Goal: Task Accomplishment & Management: Manage account settings

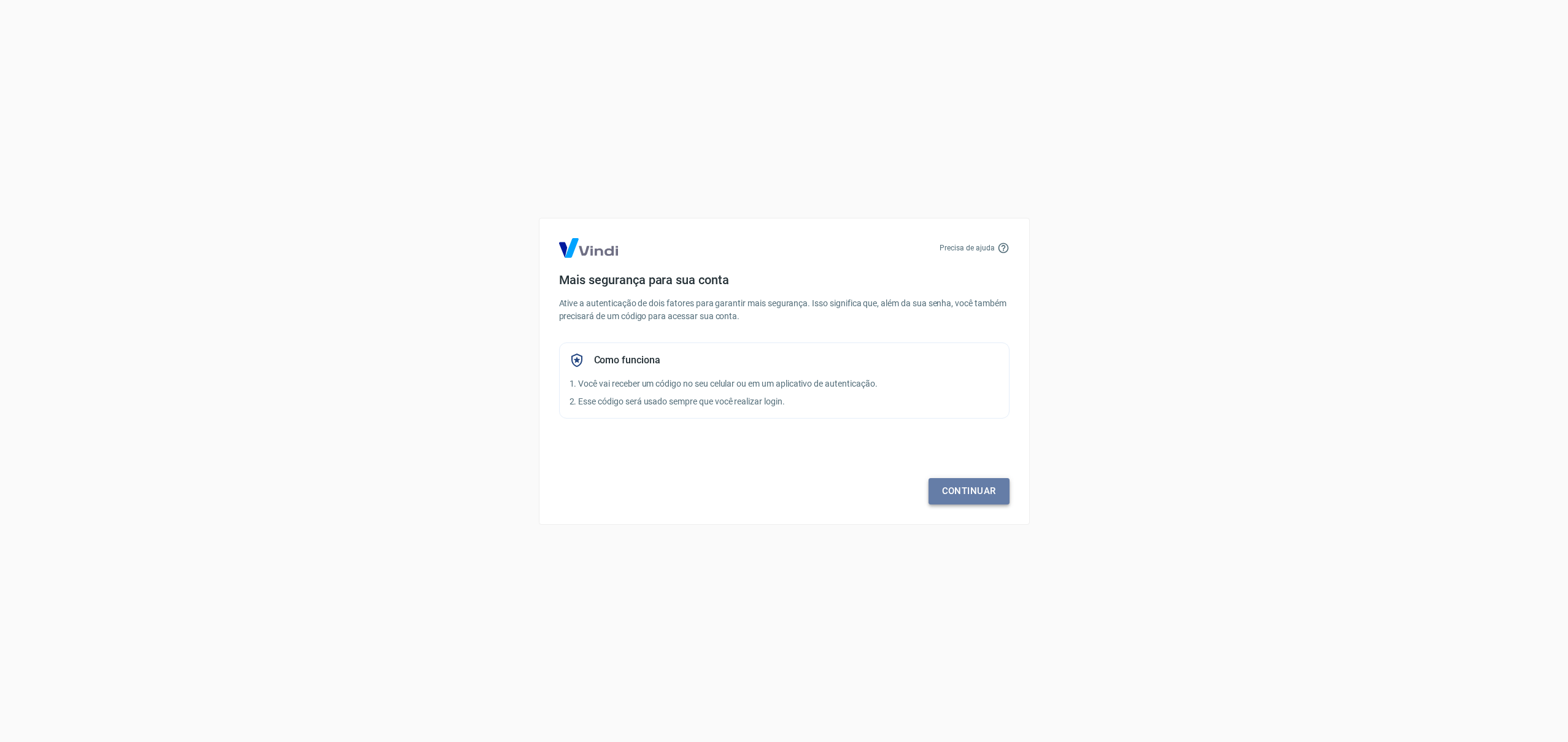
click at [971, 493] on link "Continuar" at bounding box center [969, 491] width 81 height 26
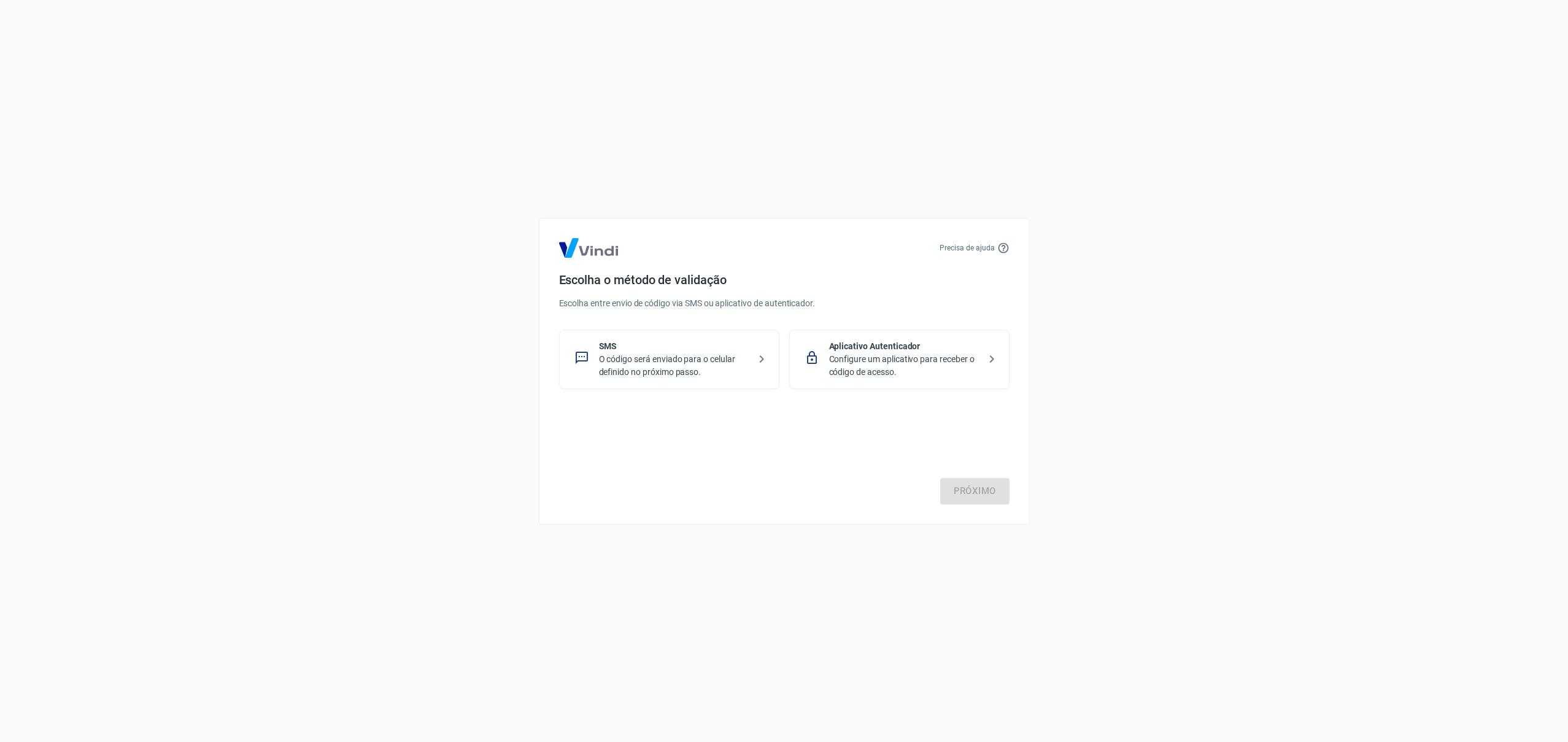
click at [885, 364] on p "Configure um aplicativo para receber o código de acesso." at bounding box center [905, 366] width 151 height 26
click at [970, 495] on link "Próximo" at bounding box center [975, 491] width 69 height 26
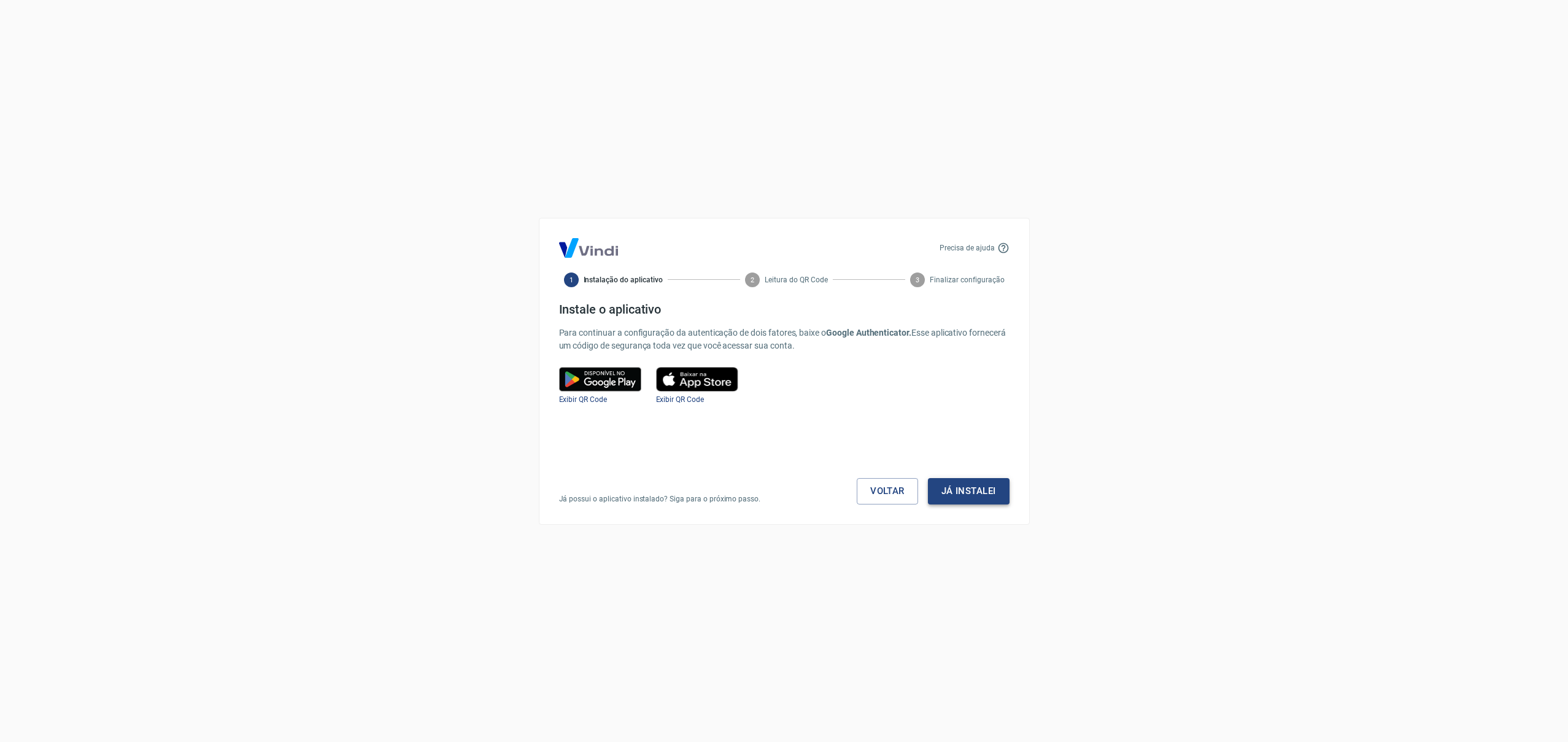
click at [972, 492] on button "Já instalei" at bounding box center [969, 491] width 82 height 26
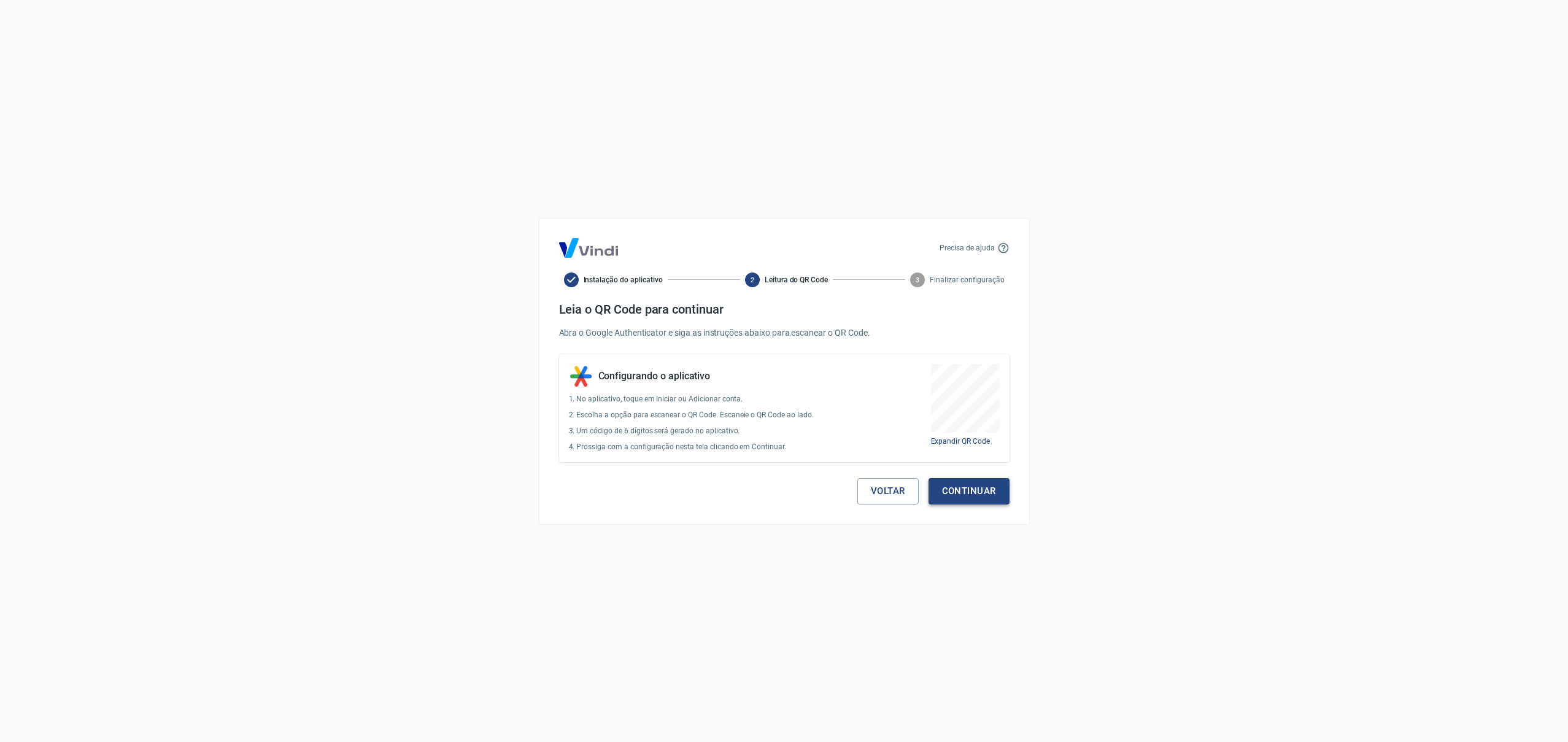
click at [958, 492] on button "Continuar" at bounding box center [969, 491] width 81 height 26
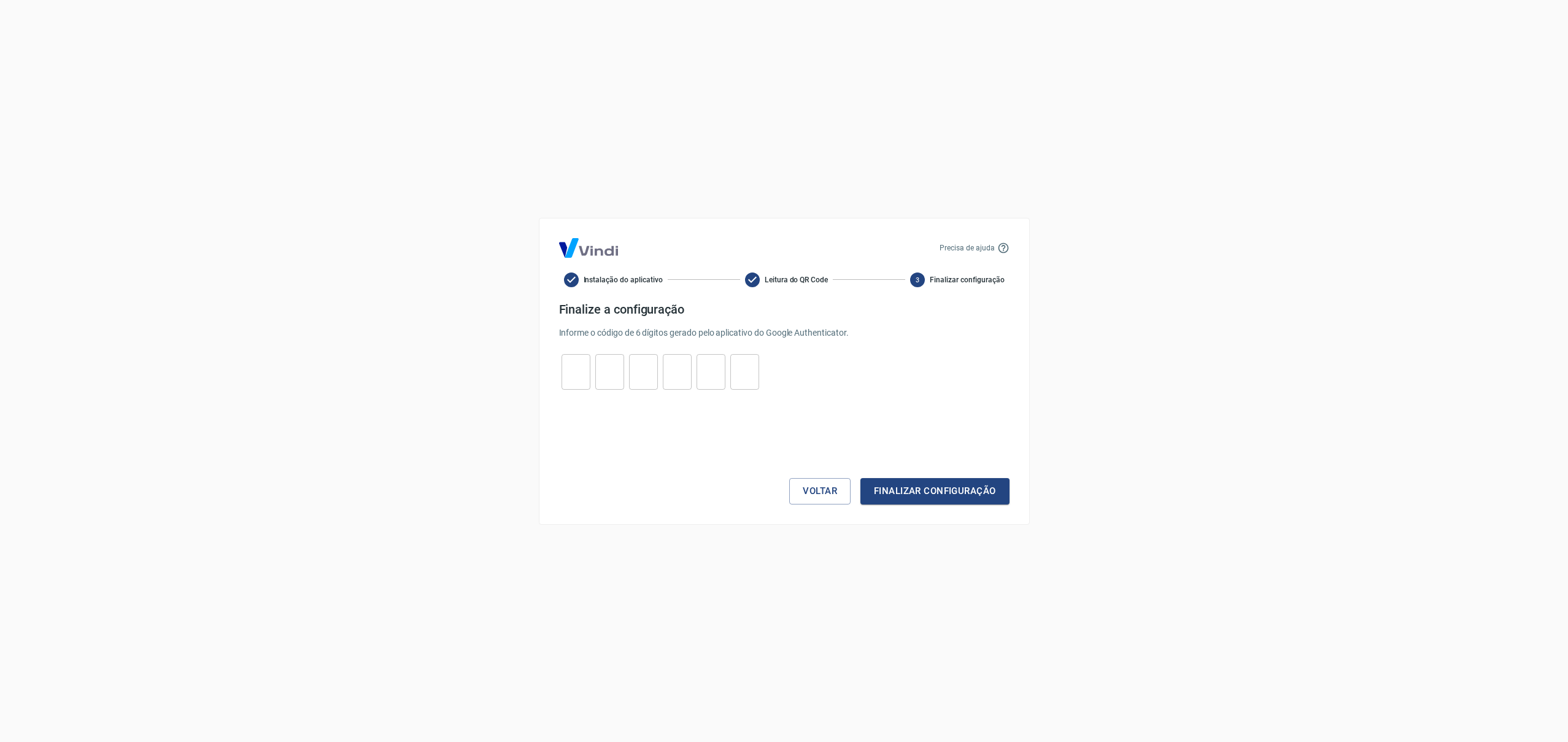
click at [569, 378] on input "tel" at bounding box center [576, 372] width 29 height 27
type input "3"
type input "6"
type input "9"
type input "2"
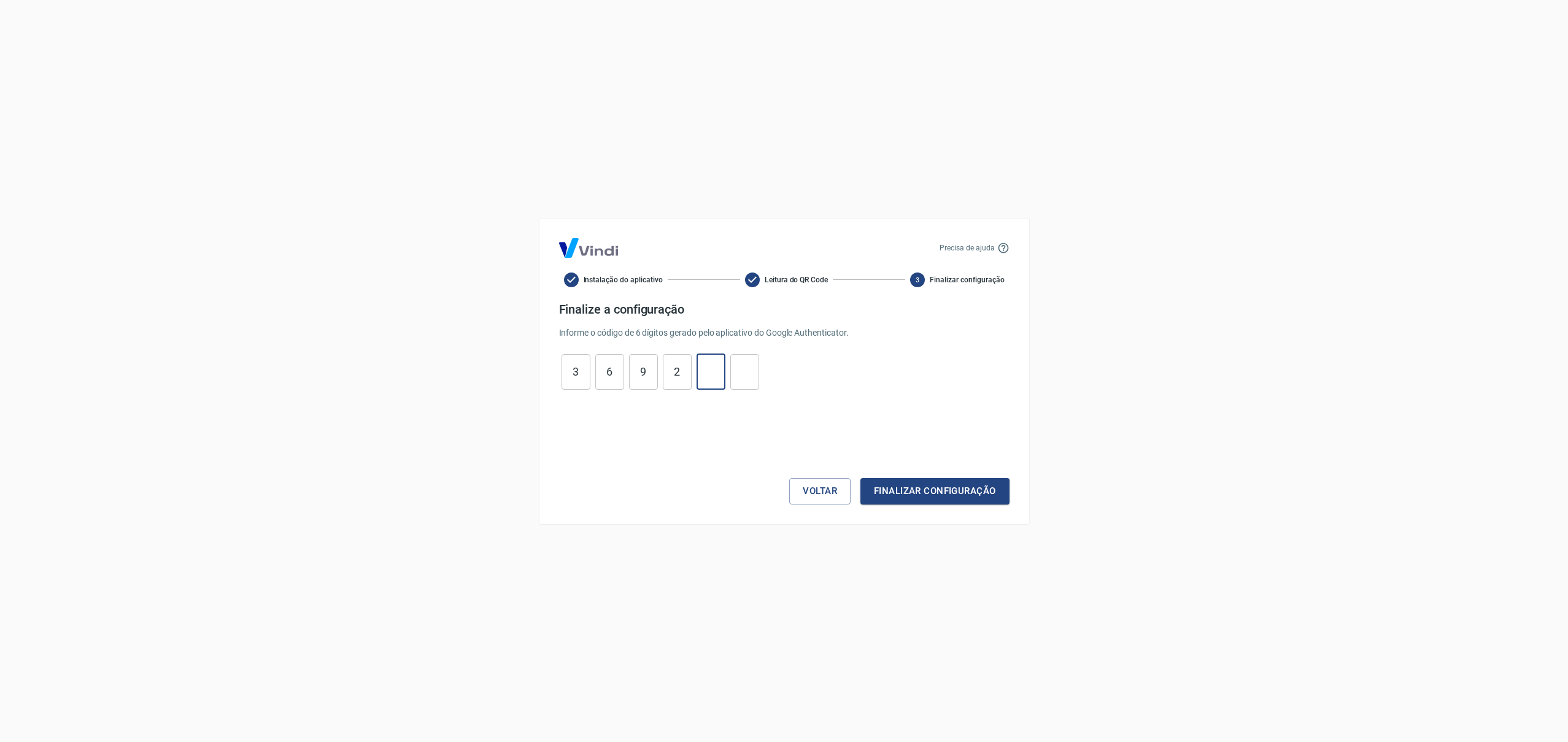
type input "4"
type input "2"
click at [910, 495] on button "Finalizar configuração" at bounding box center [934, 491] width 148 height 26
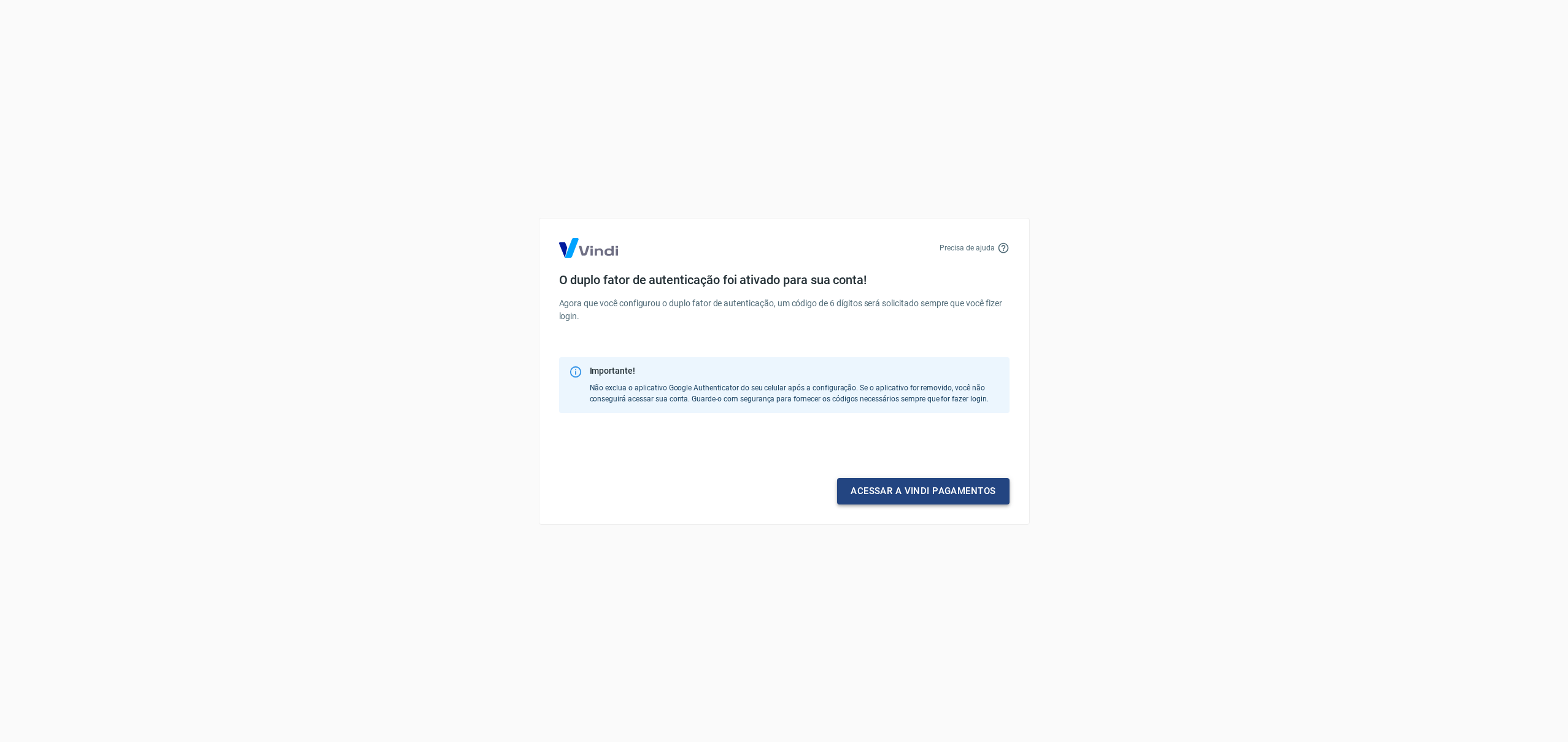
click at [904, 495] on link "Acessar a Vindi pagamentos" at bounding box center [923, 491] width 172 height 26
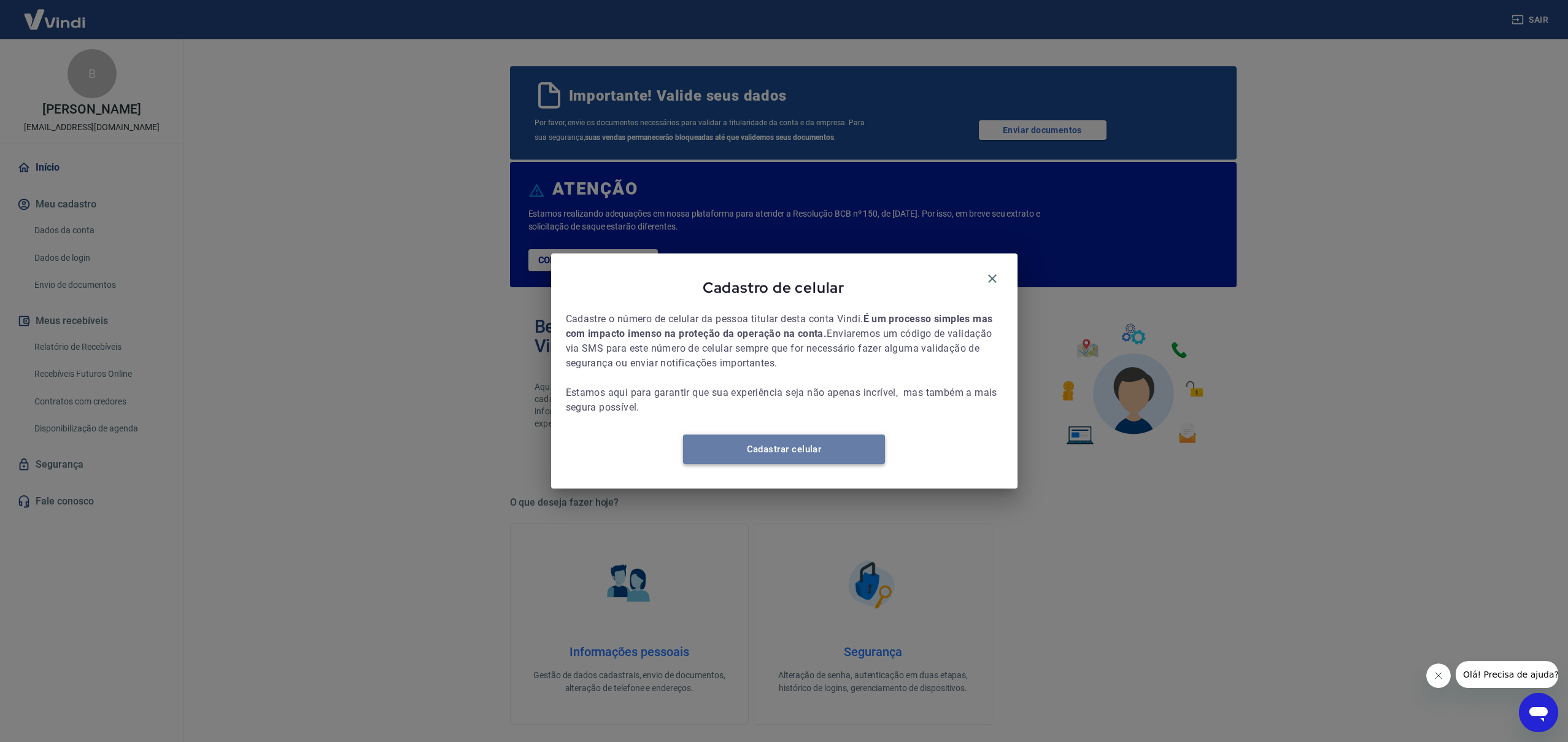
click at [802, 459] on link "Cadastrar celular" at bounding box center [784, 449] width 202 height 30
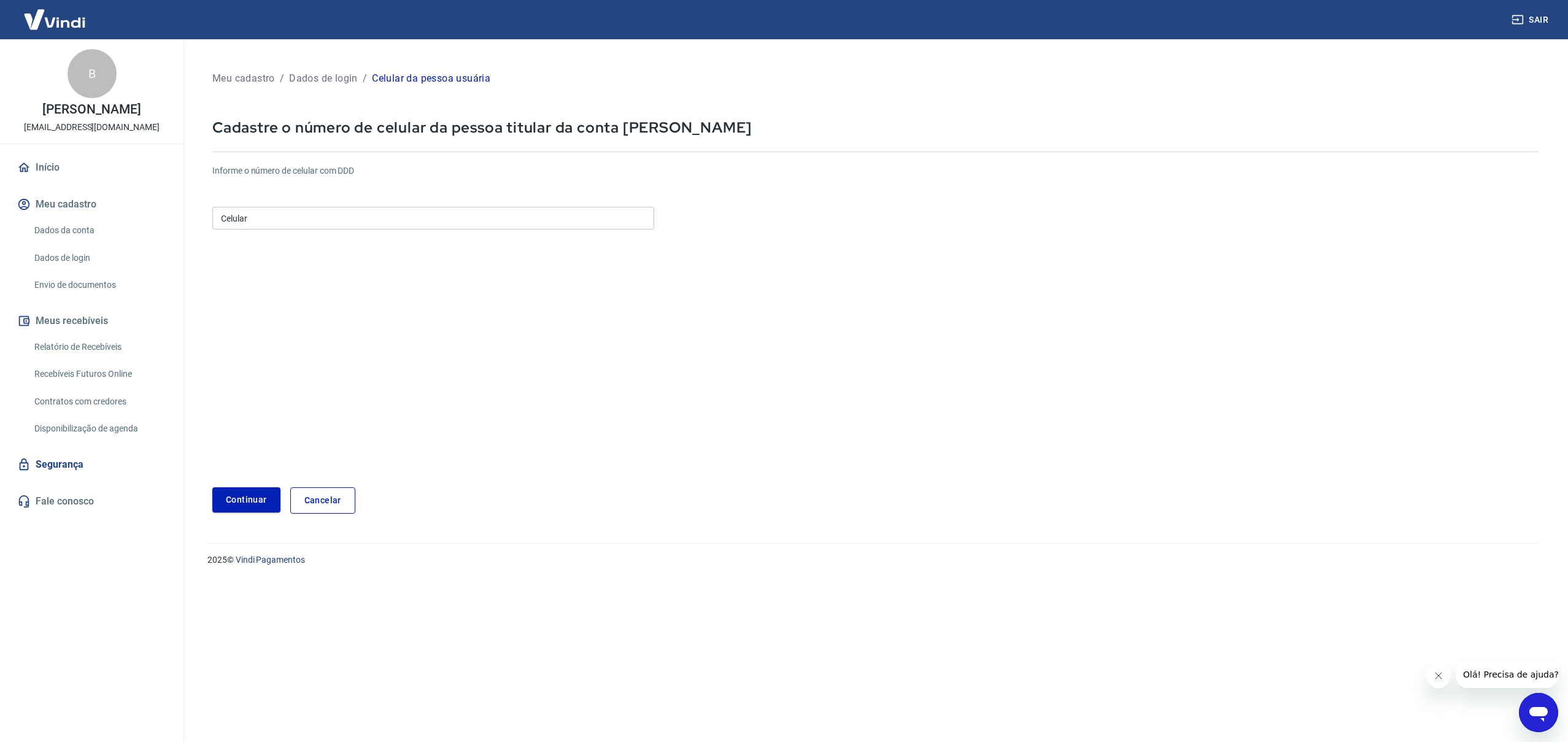
click at [266, 214] on input "Celular" at bounding box center [433, 217] width 442 height 23
type input "(11) 99915-1143"
click at [243, 503] on button "Continuar" at bounding box center [246, 500] width 68 height 25
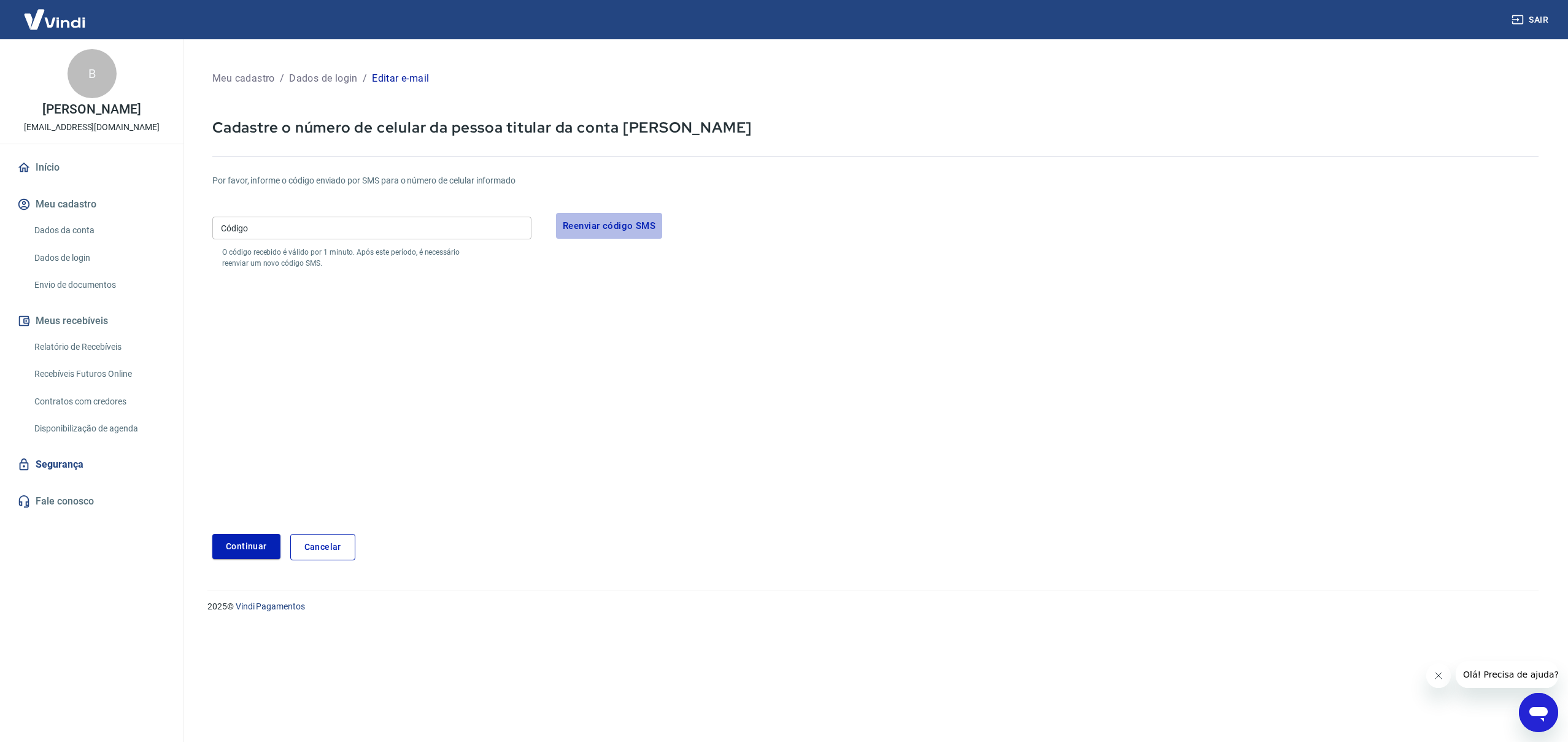
click at [620, 226] on button "Reenviar código SMS" at bounding box center [609, 225] width 106 height 26
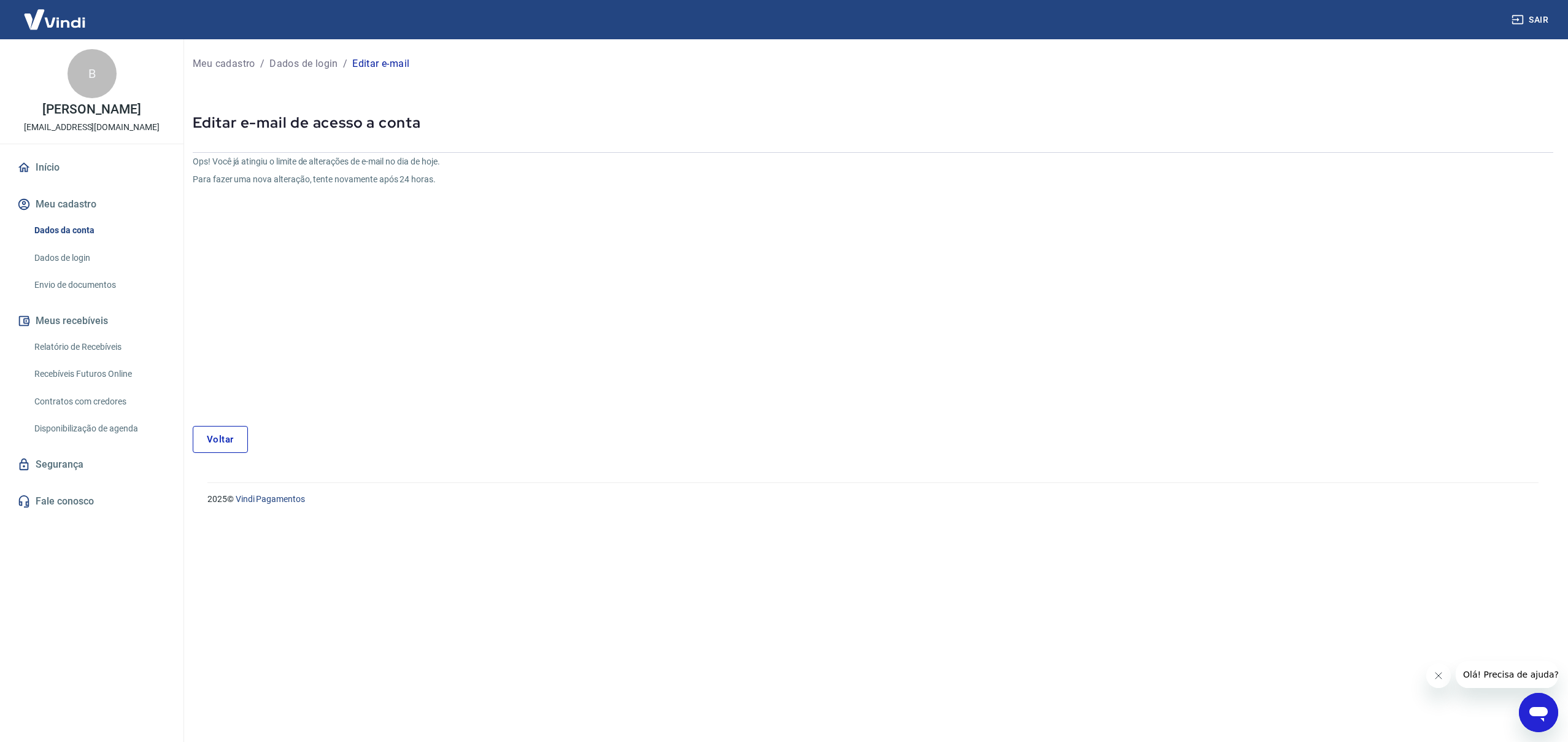
click at [220, 437] on link "Voltar" at bounding box center [220, 440] width 55 height 27
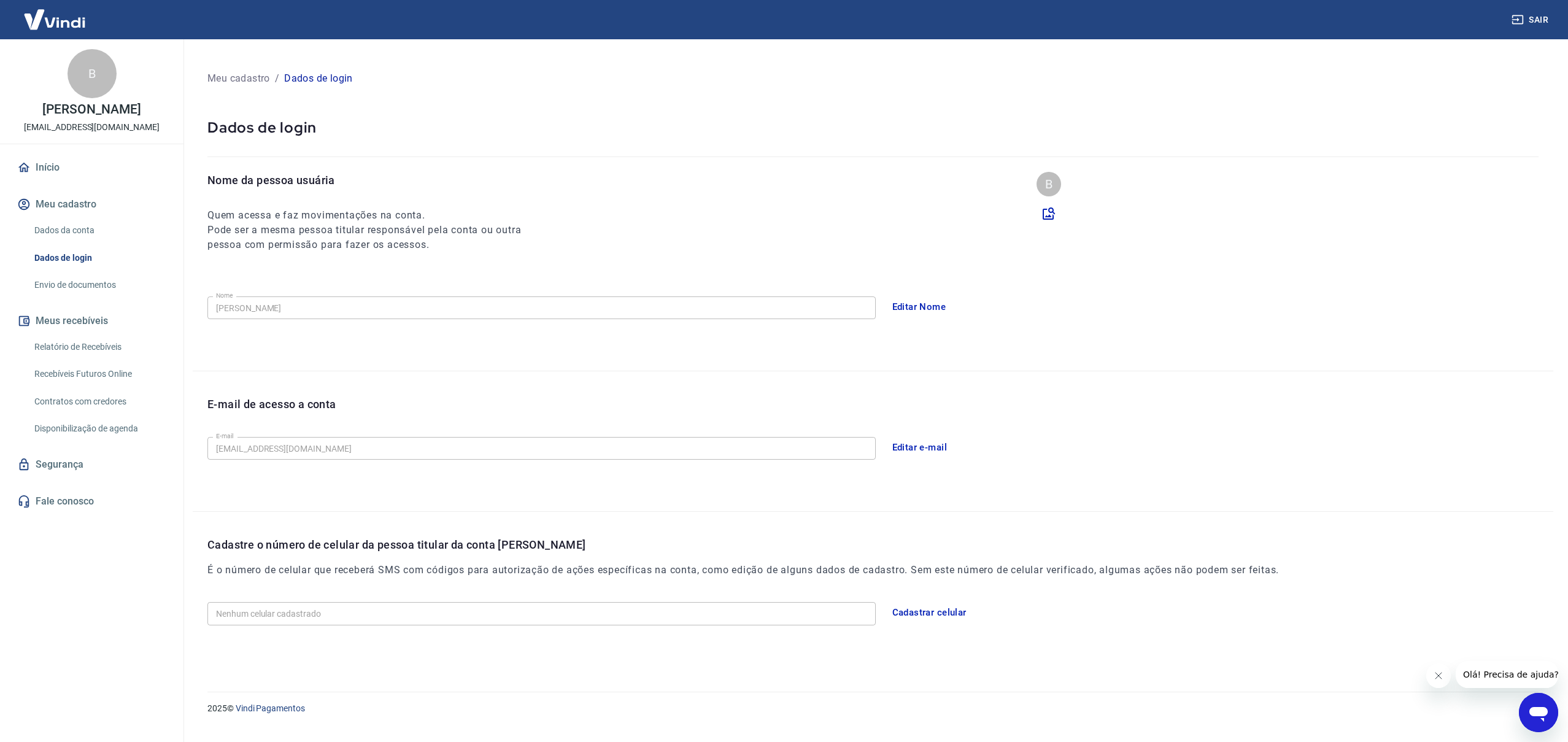
click at [920, 613] on button "Cadastrar celular" at bounding box center [930, 612] width 88 height 26
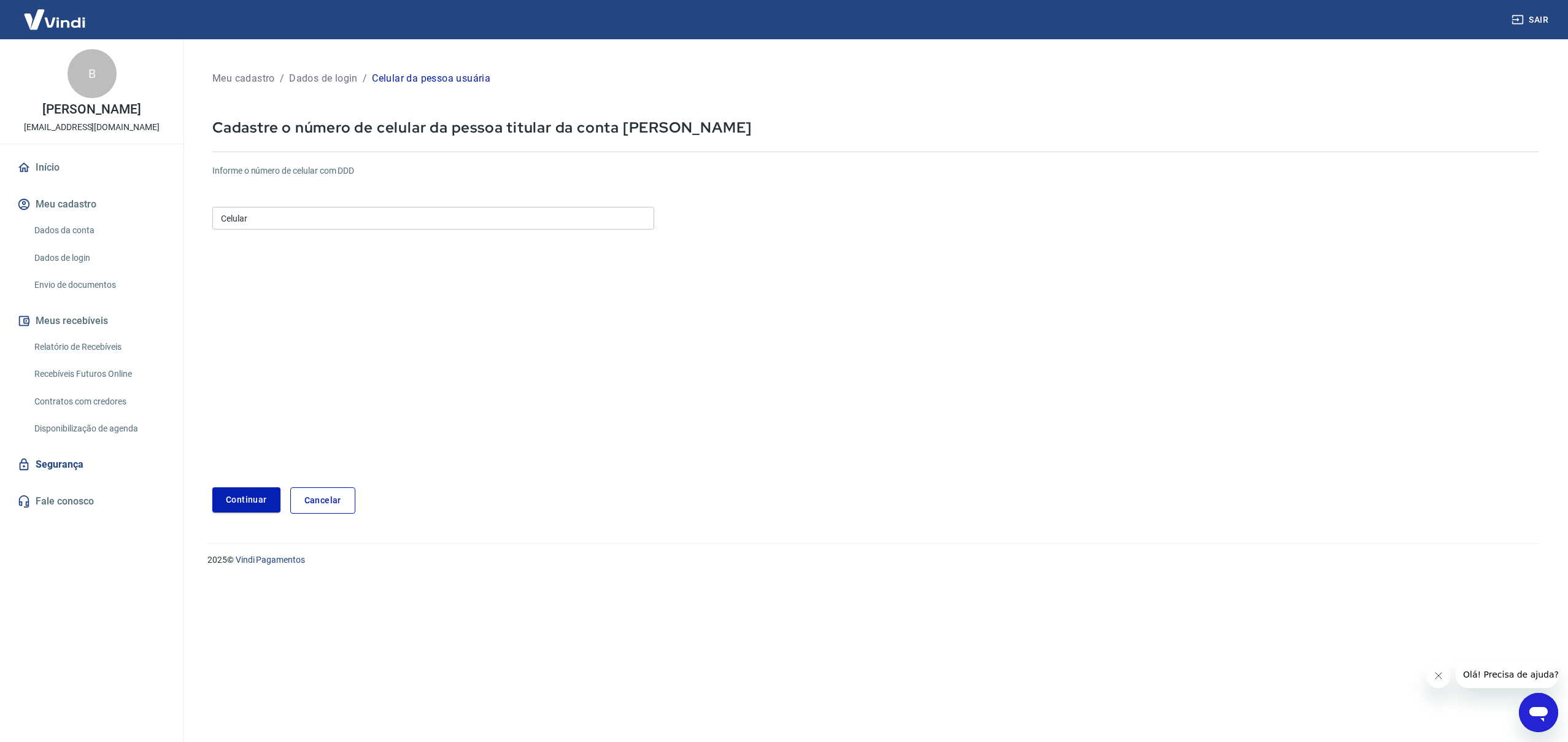
click at [283, 217] on input "Celular" at bounding box center [433, 217] width 442 height 23
type input "(11) 99915-1143"
click at [251, 499] on button "Continuar" at bounding box center [246, 500] width 68 height 25
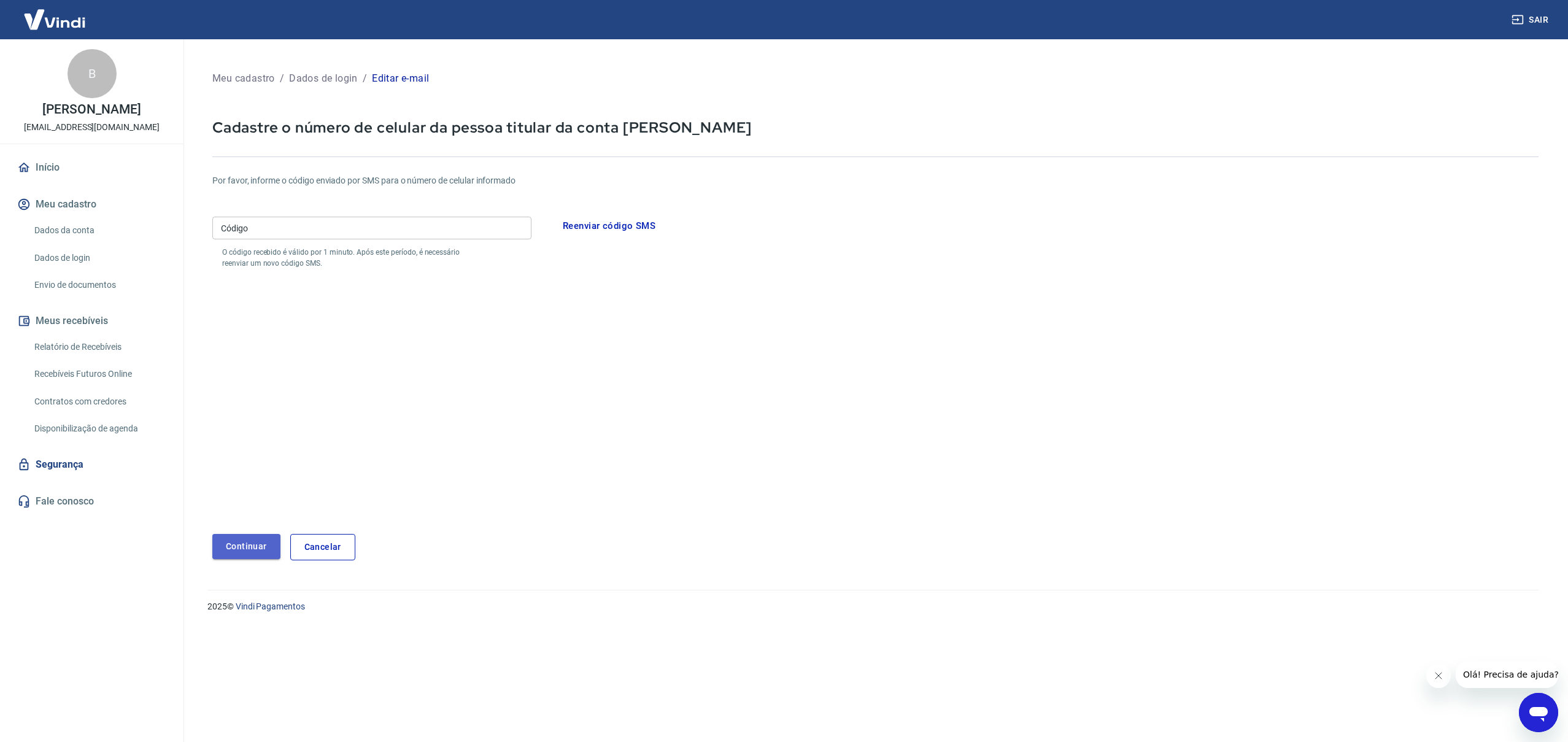
click at [240, 548] on button "Continuar" at bounding box center [246, 546] width 68 height 25
click at [323, 544] on link "Cancelar" at bounding box center [323, 547] width 65 height 27
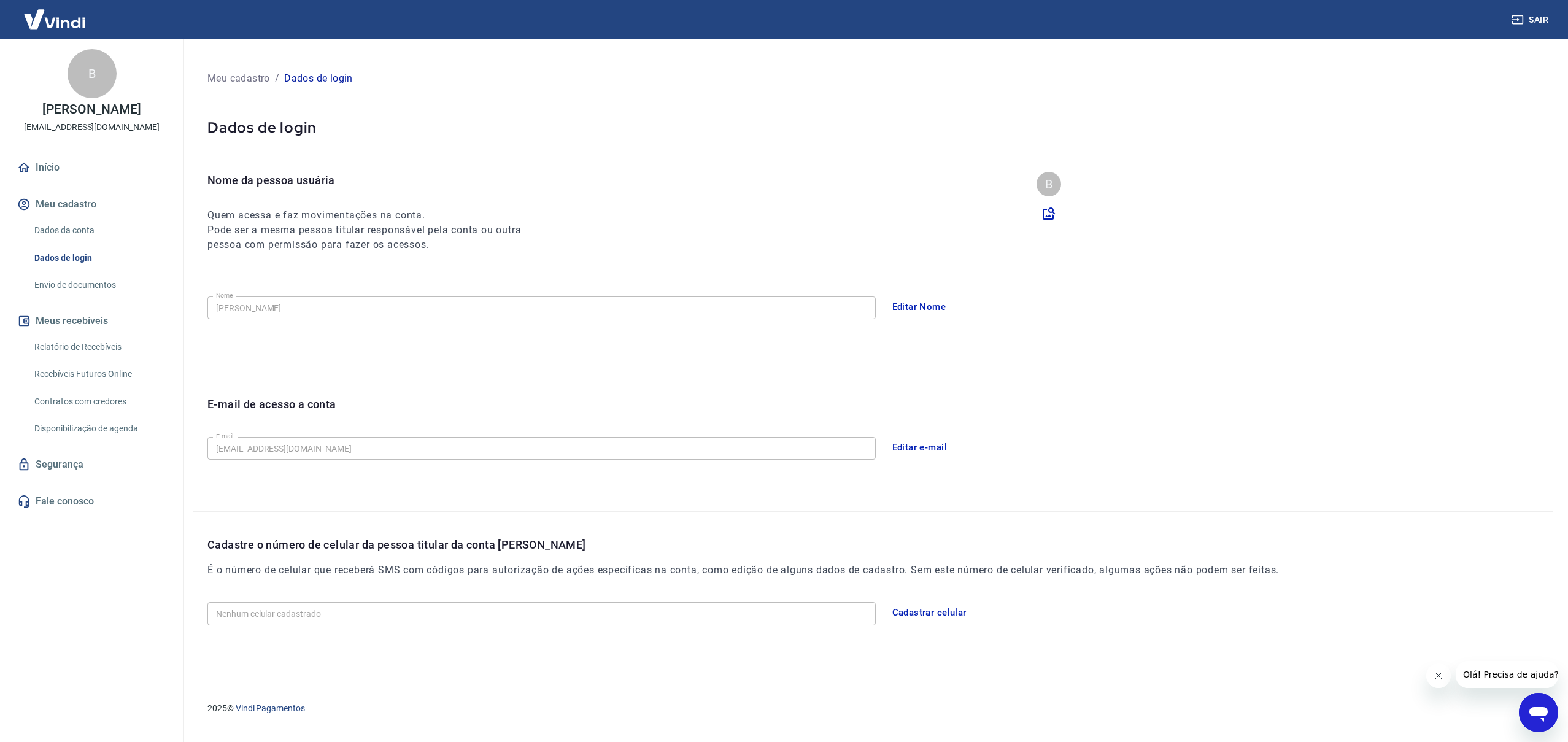
click at [934, 610] on button "Cadastrar celular" at bounding box center [930, 612] width 88 height 26
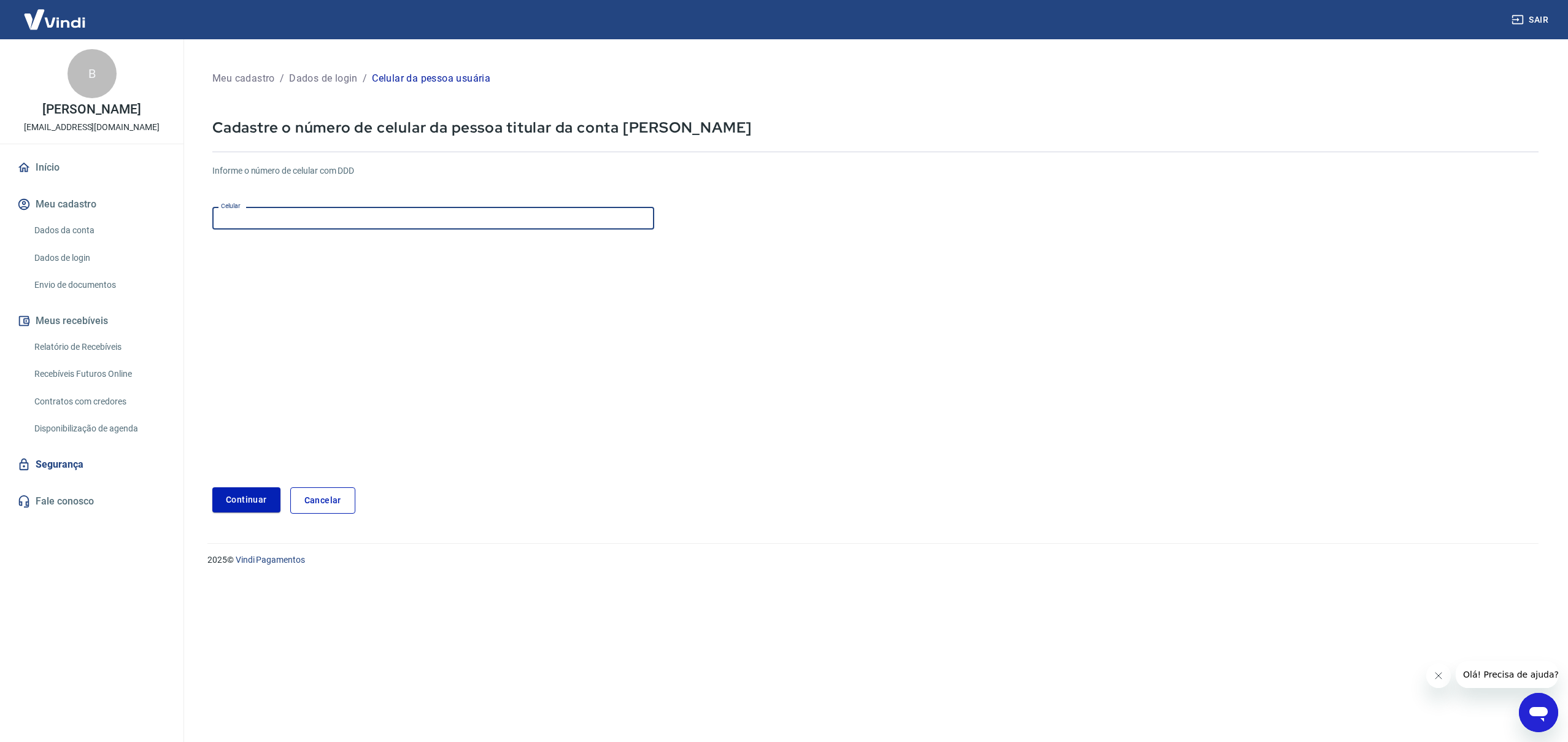
click at [259, 221] on input "Celular" at bounding box center [433, 217] width 442 height 23
type input "(11) 94478-9787"
click at [233, 503] on button "Continuar" at bounding box center [246, 500] width 68 height 25
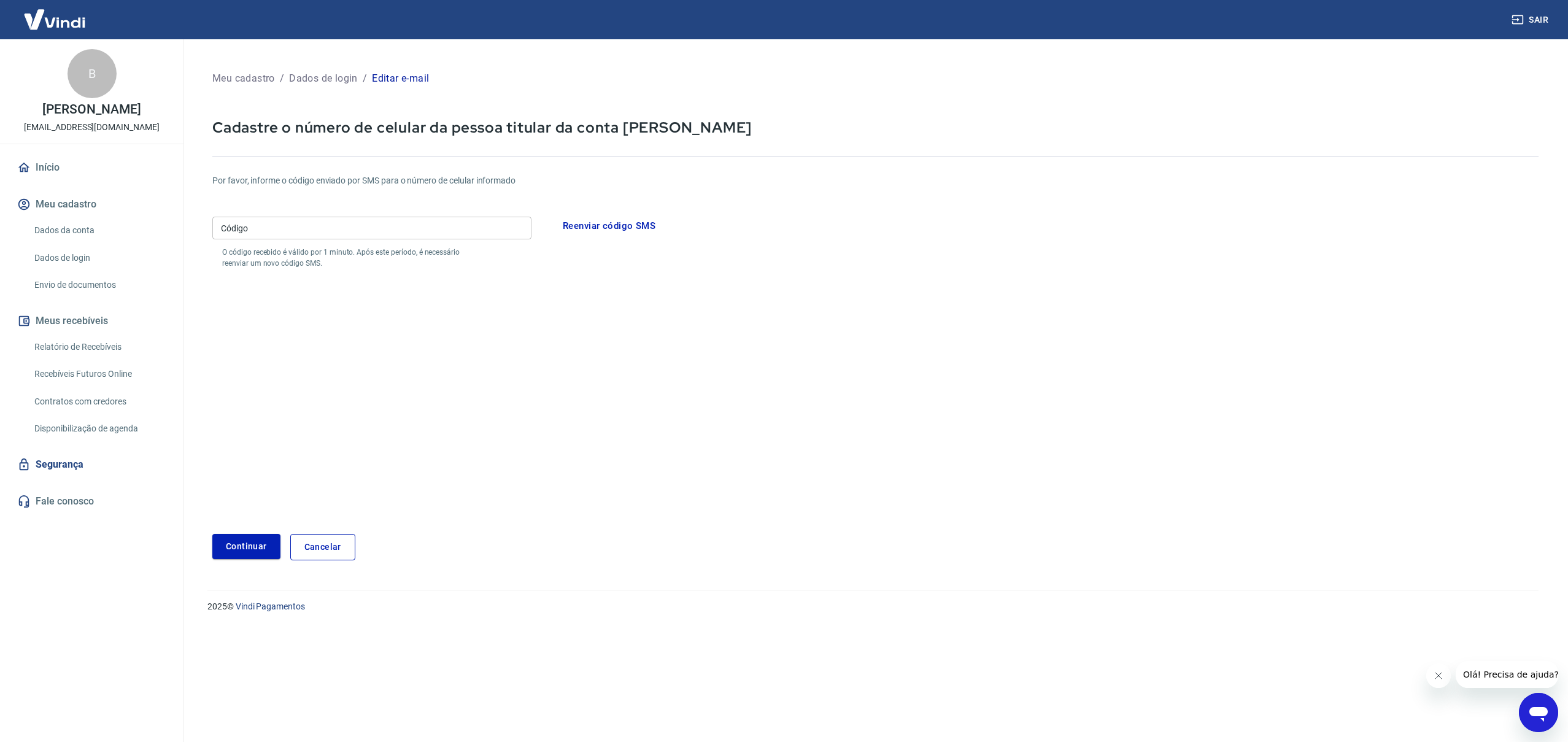
click at [275, 238] on input "Código" at bounding box center [371, 228] width 320 height 23
type input "196340"
click at [255, 554] on button "Continuar" at bounding box center [246, 546] width 68 height 25
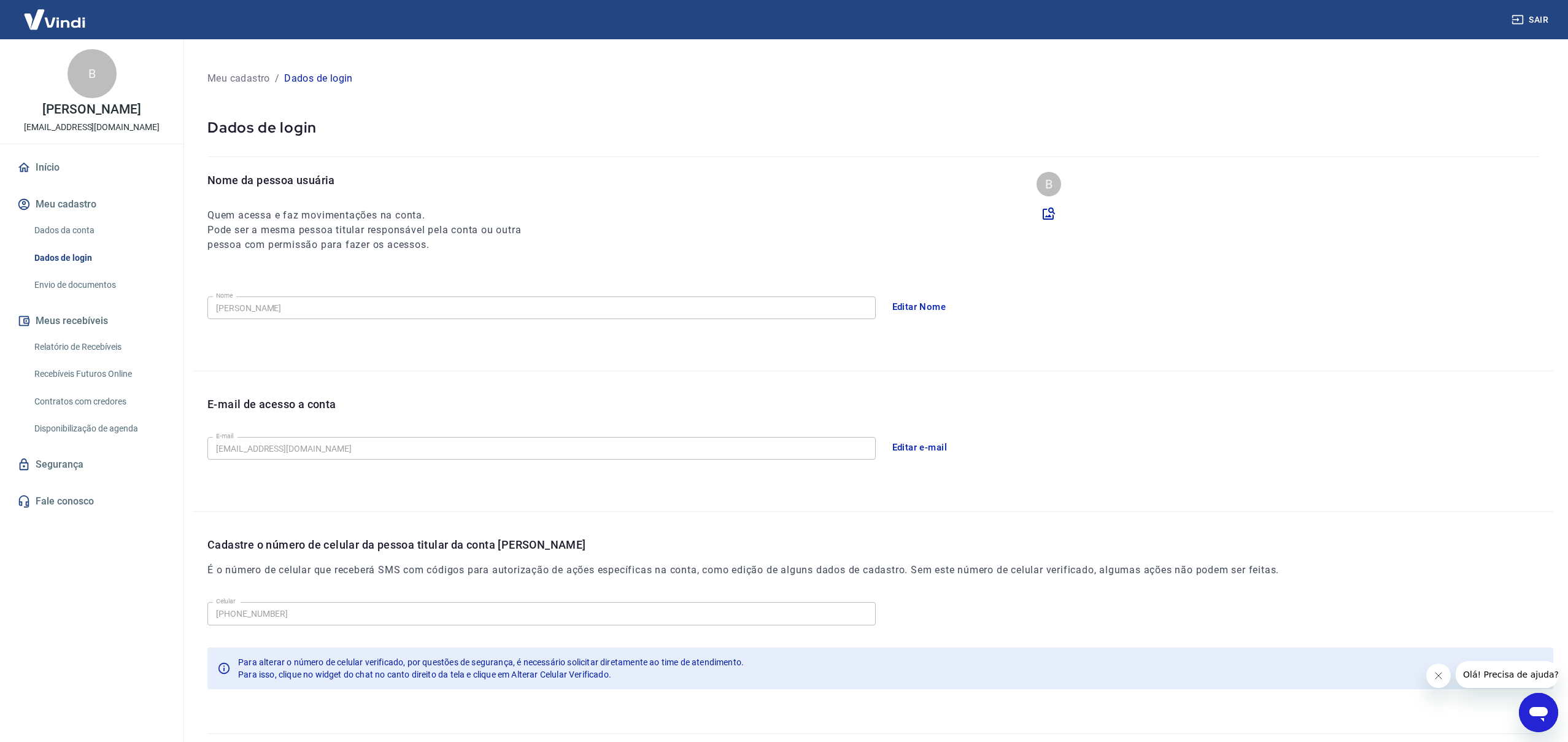
click at [353, 535] on div "Cadastre o número de celular da pessoa titular da conta Vindi É o número de cel…" at bounding box center [872, 608] width 1361 height 192
click at [51, 170] on link "Início" at bounding box center [92, 167] width 154 height 27
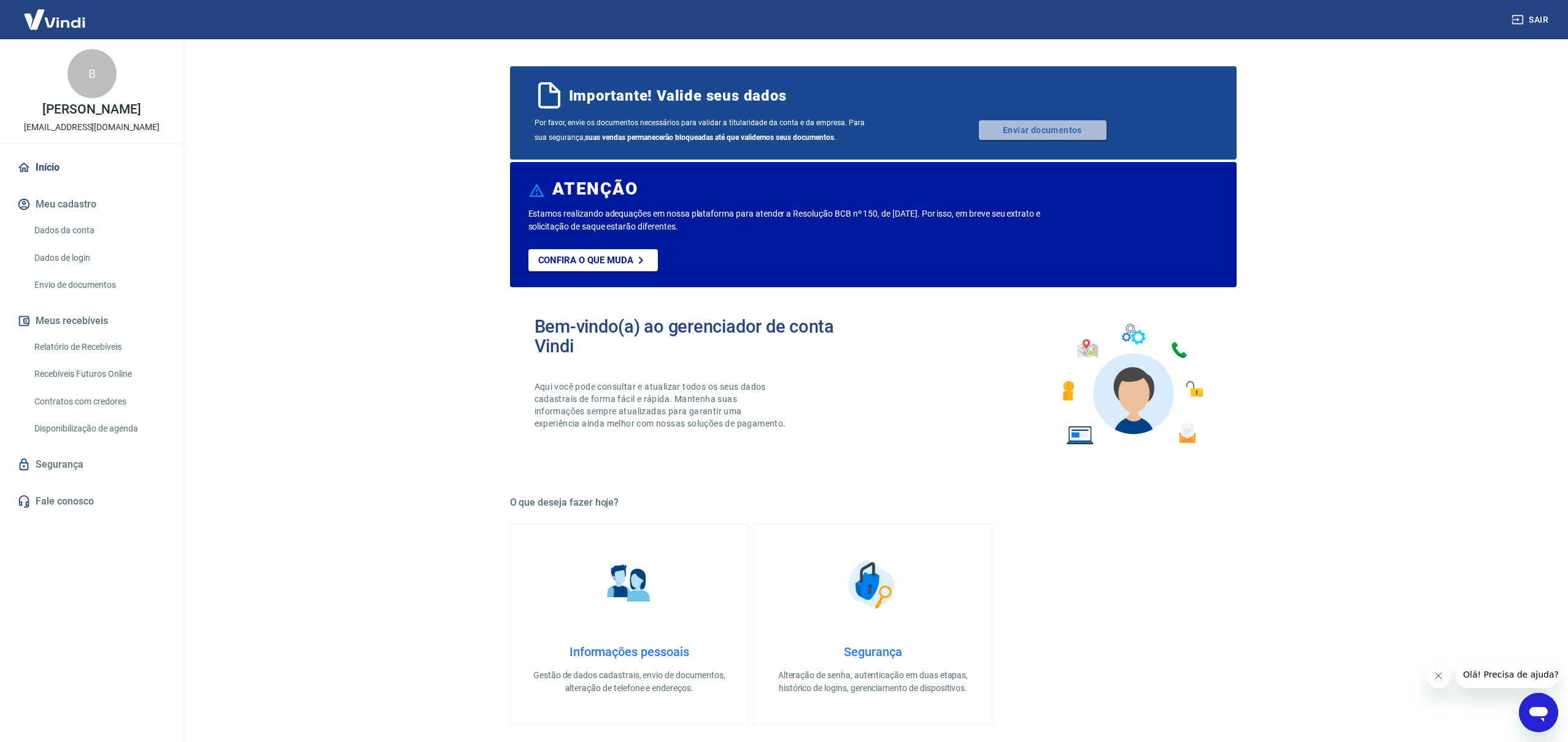
click at [1029, 129] on link "Enviar documentos" at bounding box center [1043, 130] width 128 height 20
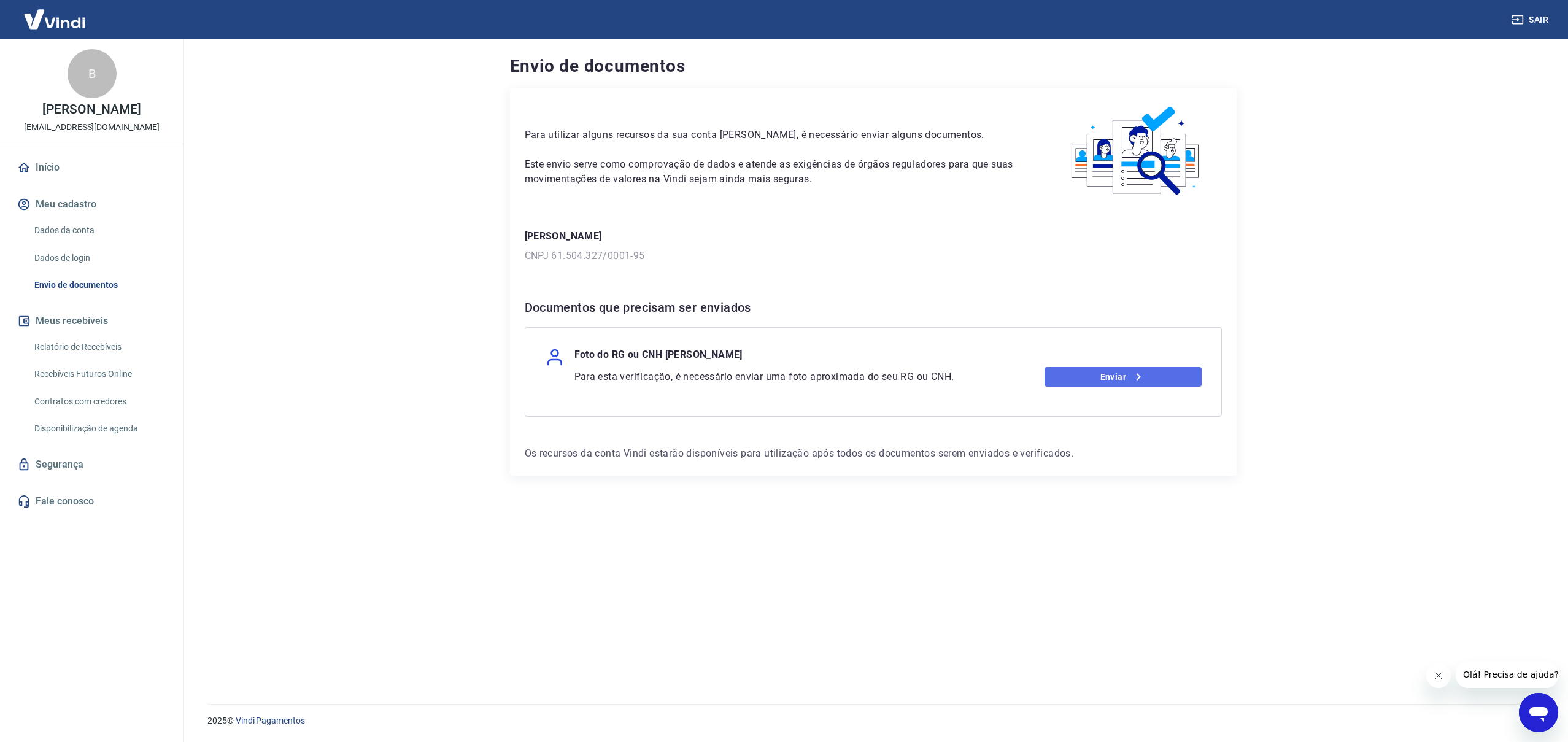
click at [1121, 373] on link "Enviar" at bounding box center [1124, 376] width 157 height 20
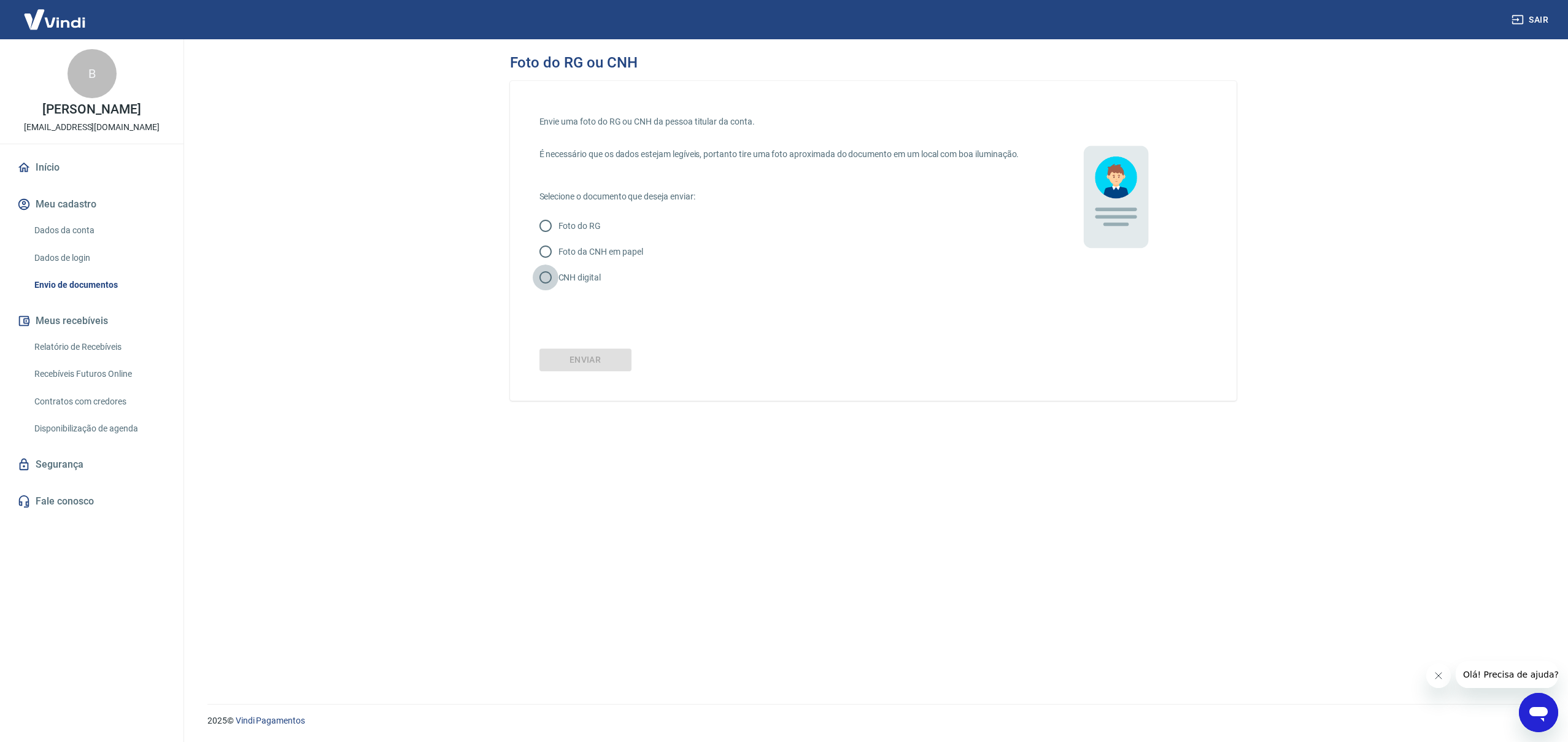
click at [545, 291] on input "CNH digital" at bounding box center [546, 277] width 26 height 26
radio input "true"
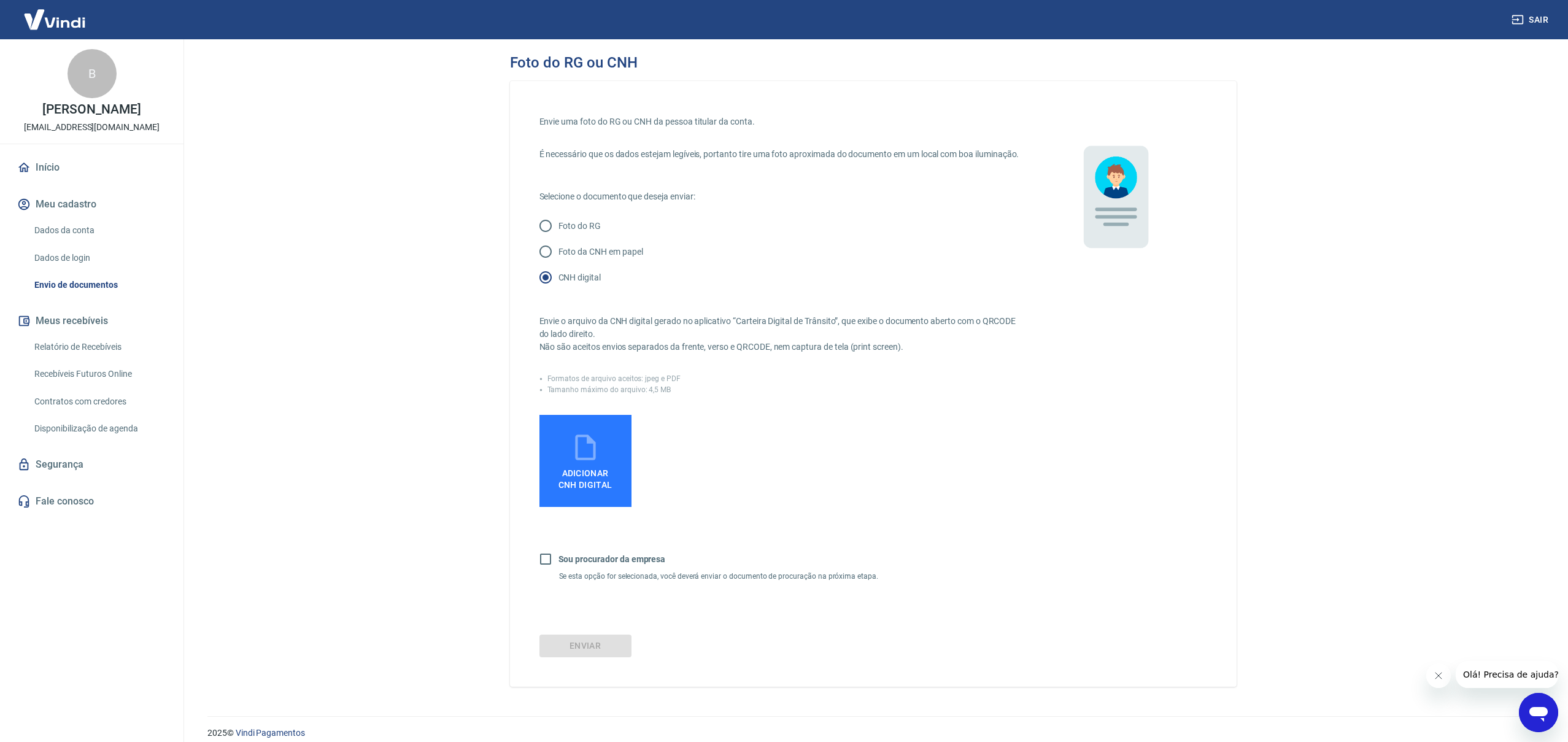
click at [547, 571] on input "Sou procurador da empresa" at bounding box center [546, 559] width 26 height 26
checkbox input "true"
click at [587, 491] on span "Adicionar CNH Digital" at bounding box center [585, 479] width 54 height 22
click at [0, 0] on input "Adicionar CNH Digital" at bounding box center [0, 0] width 0 height 0
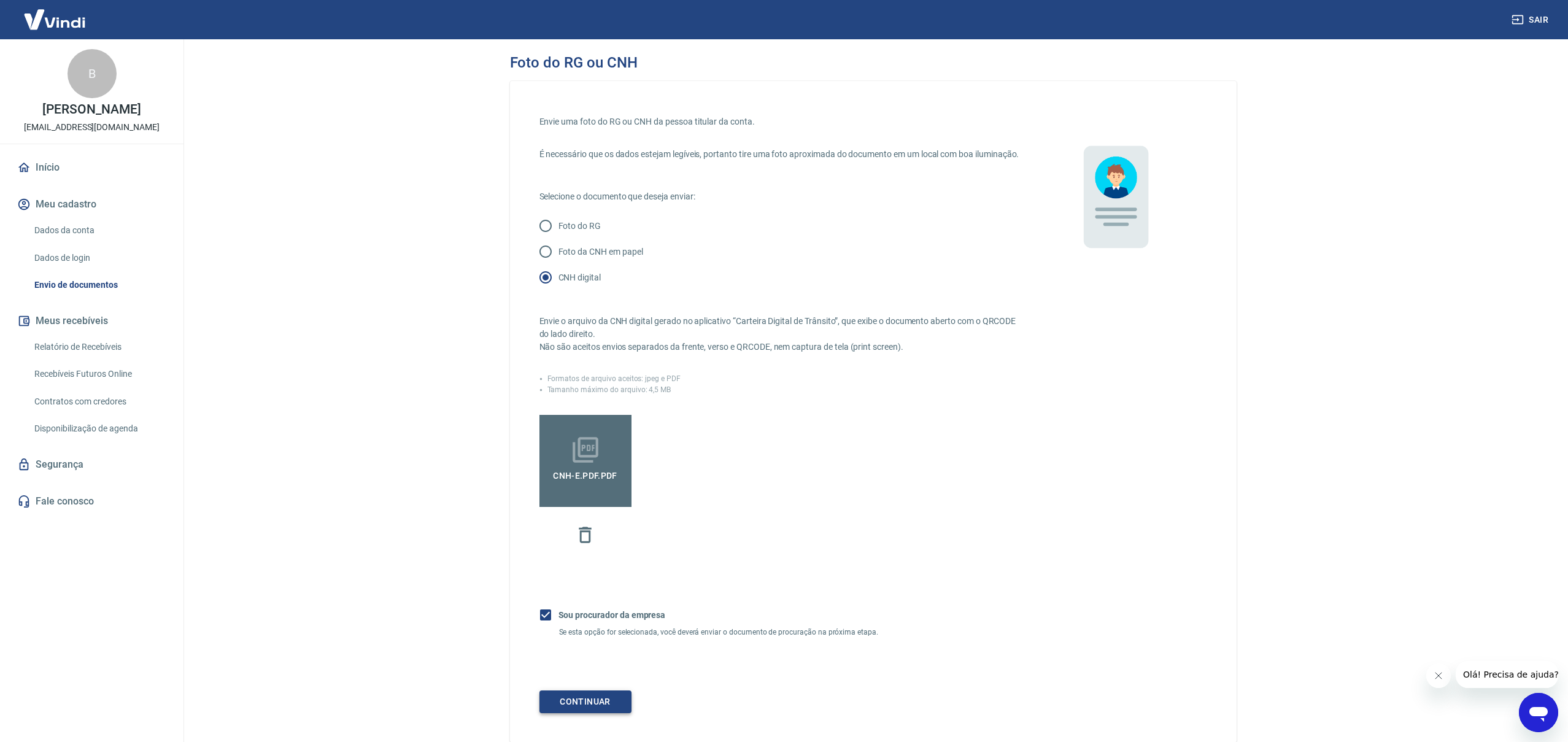
click at [595, 713] on button "Continuar" at bounding box center [585, 701] width 92 height 23
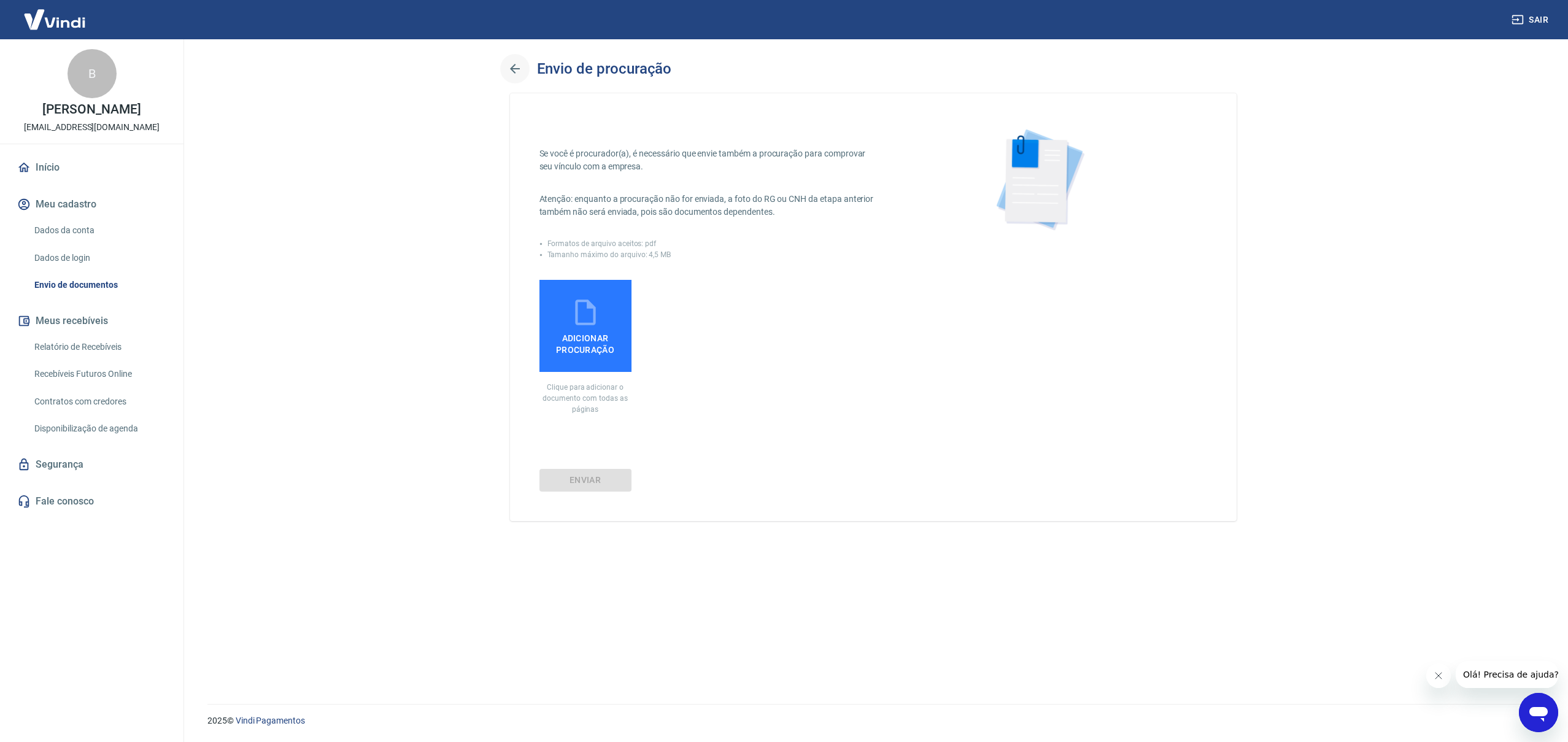
click at [511, 67] on icon "button" at bounding box center [515, 68] width 15 height 15
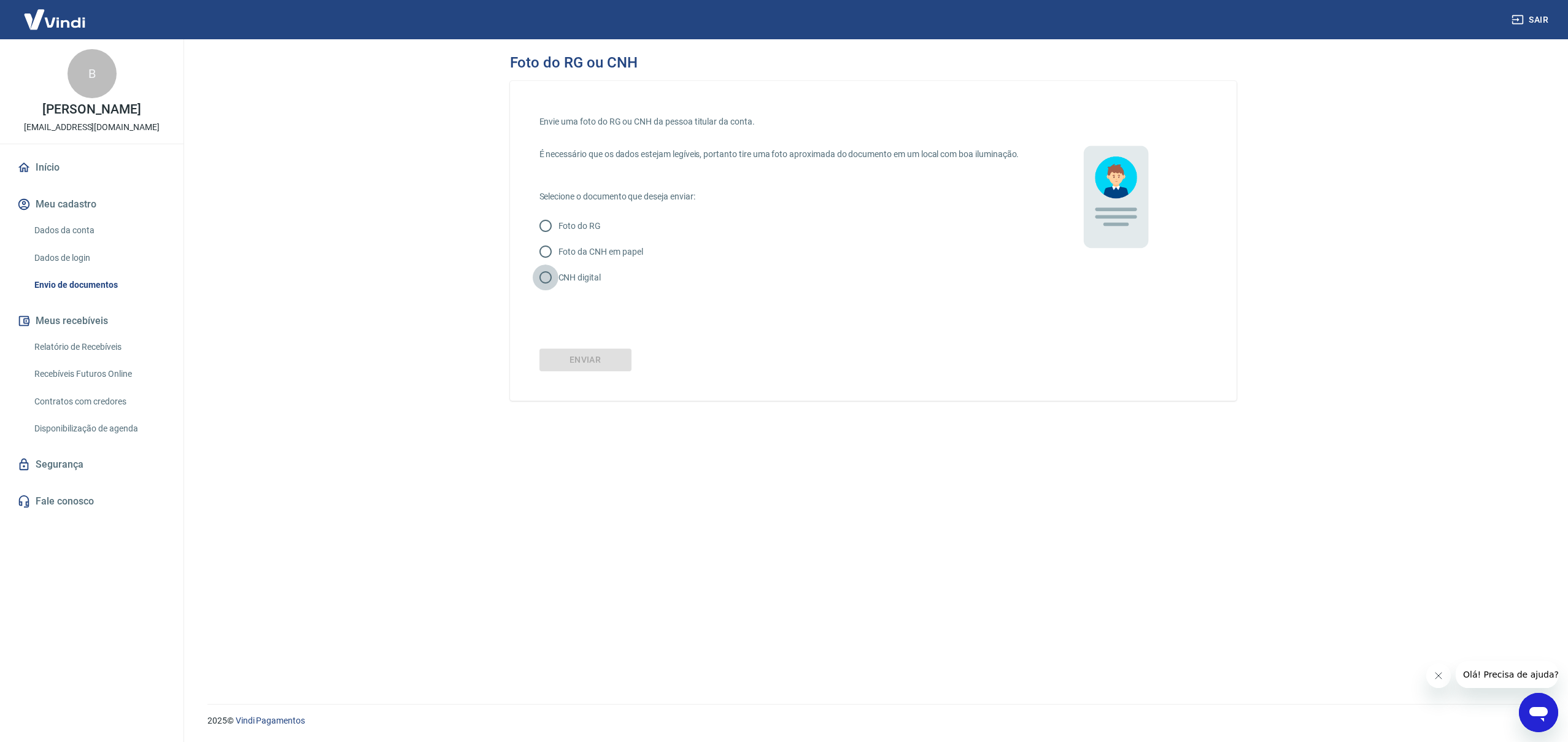
click at [546, 289] on input "CNH digital" at bounding box center [546, 277] width 26 height 26
radio input "true"
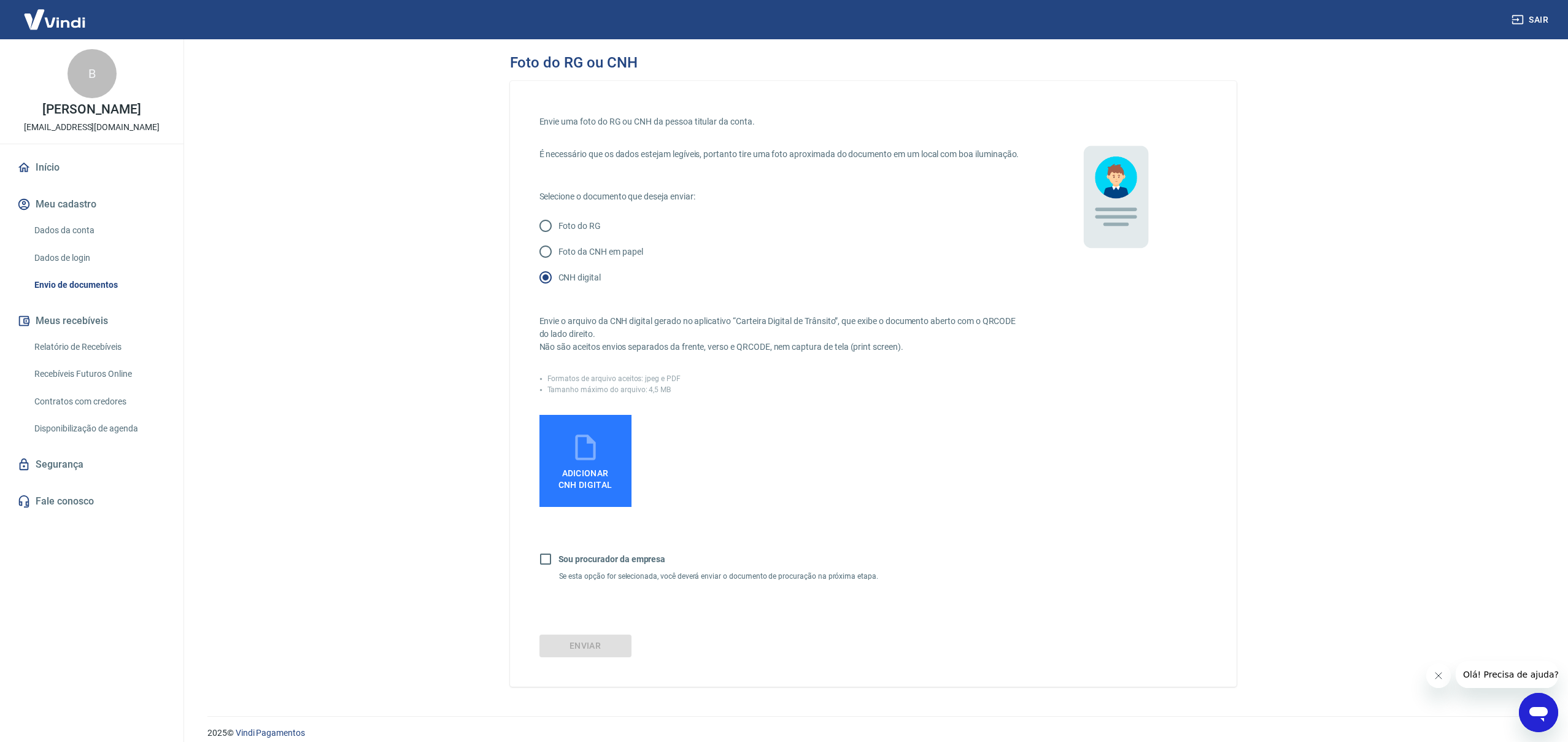
click at [588, 481] on span "Adicionar CNH Digital" at bounding box center [585, 479] width 54 height 22
click at [0, 0] on input "Adicionar CNH Digital" at bounding box center [0, 0] width 0 height 0
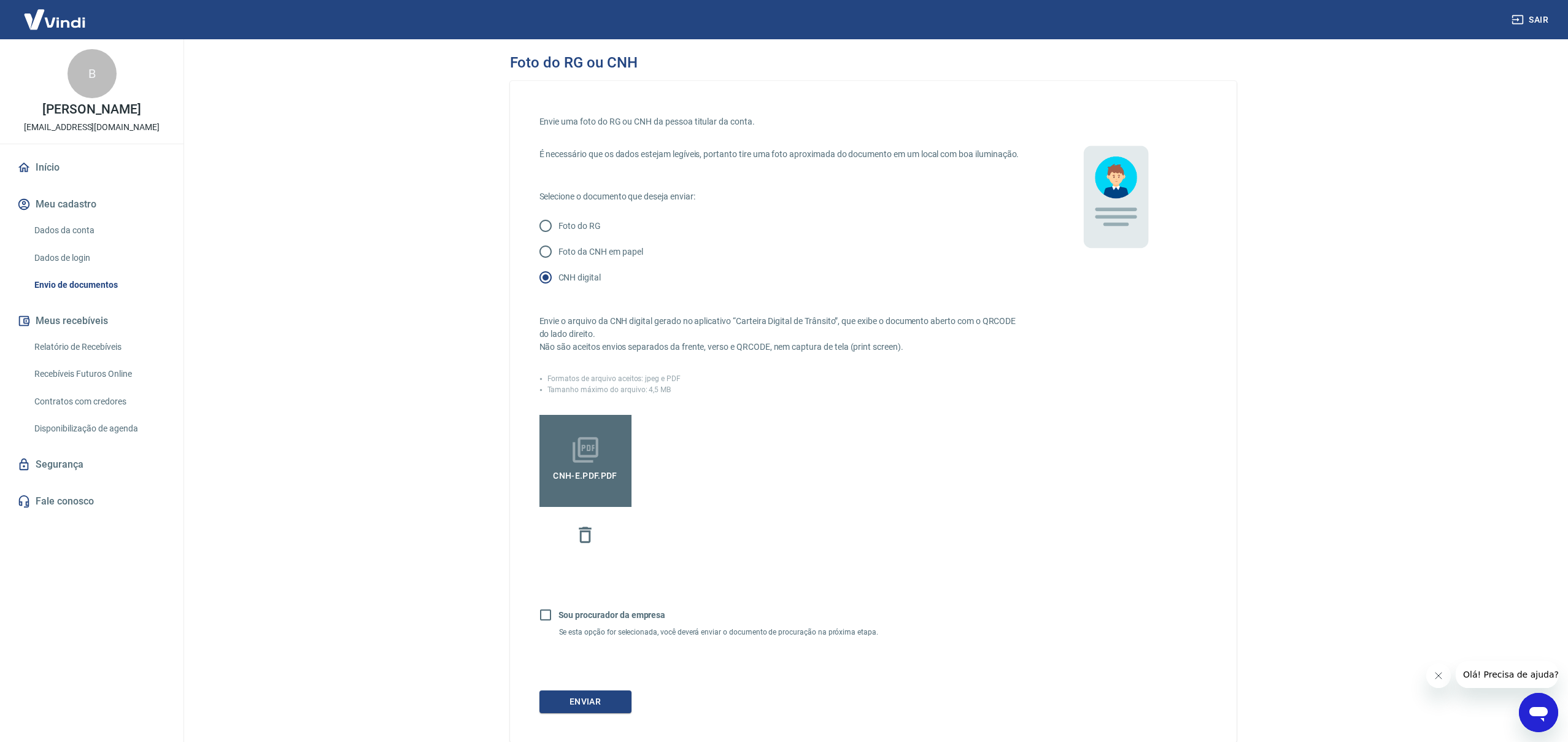
scroll to position [81, 0]
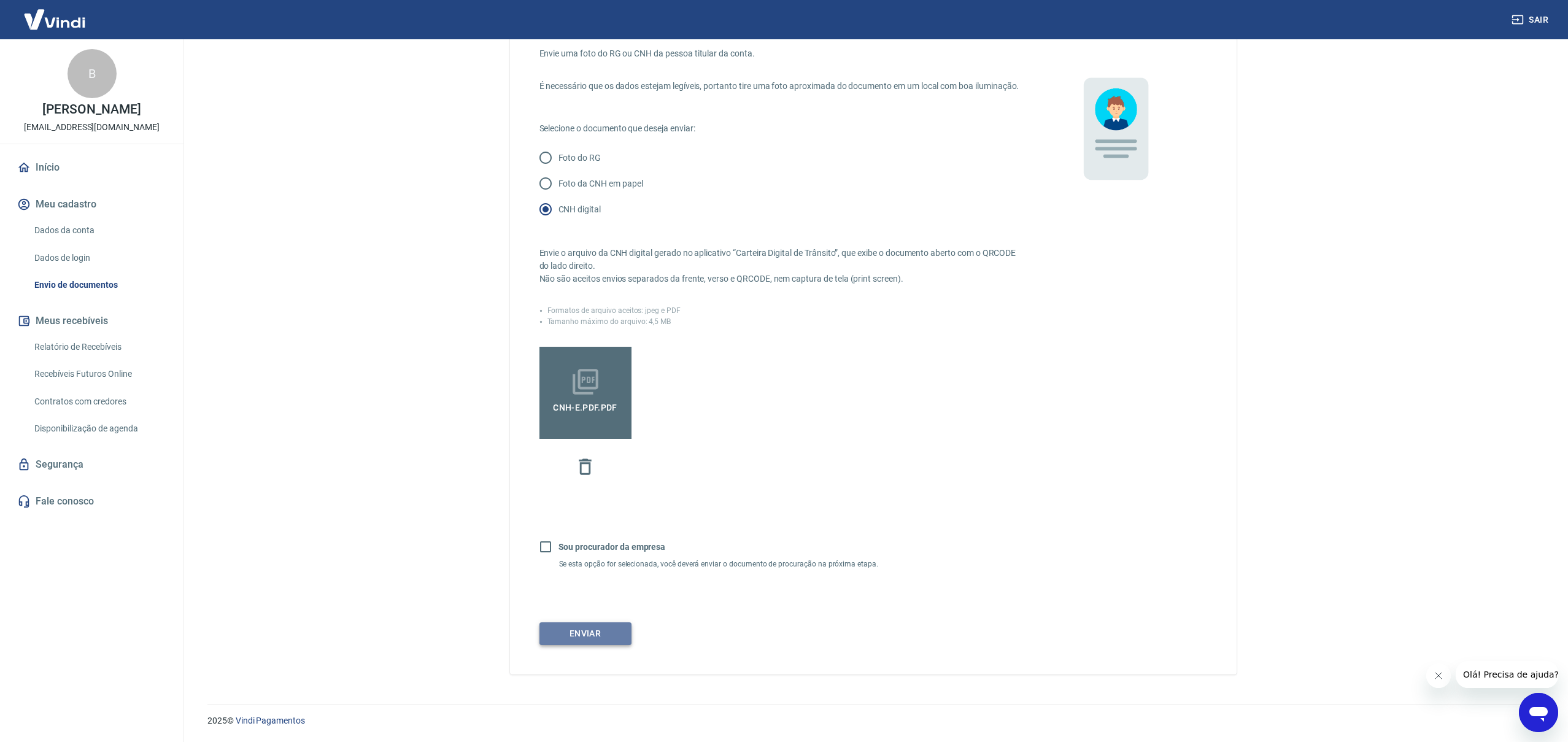
click at [609, 634] on button "Enviar" at bounding box center [585, 634] width 92 height 23
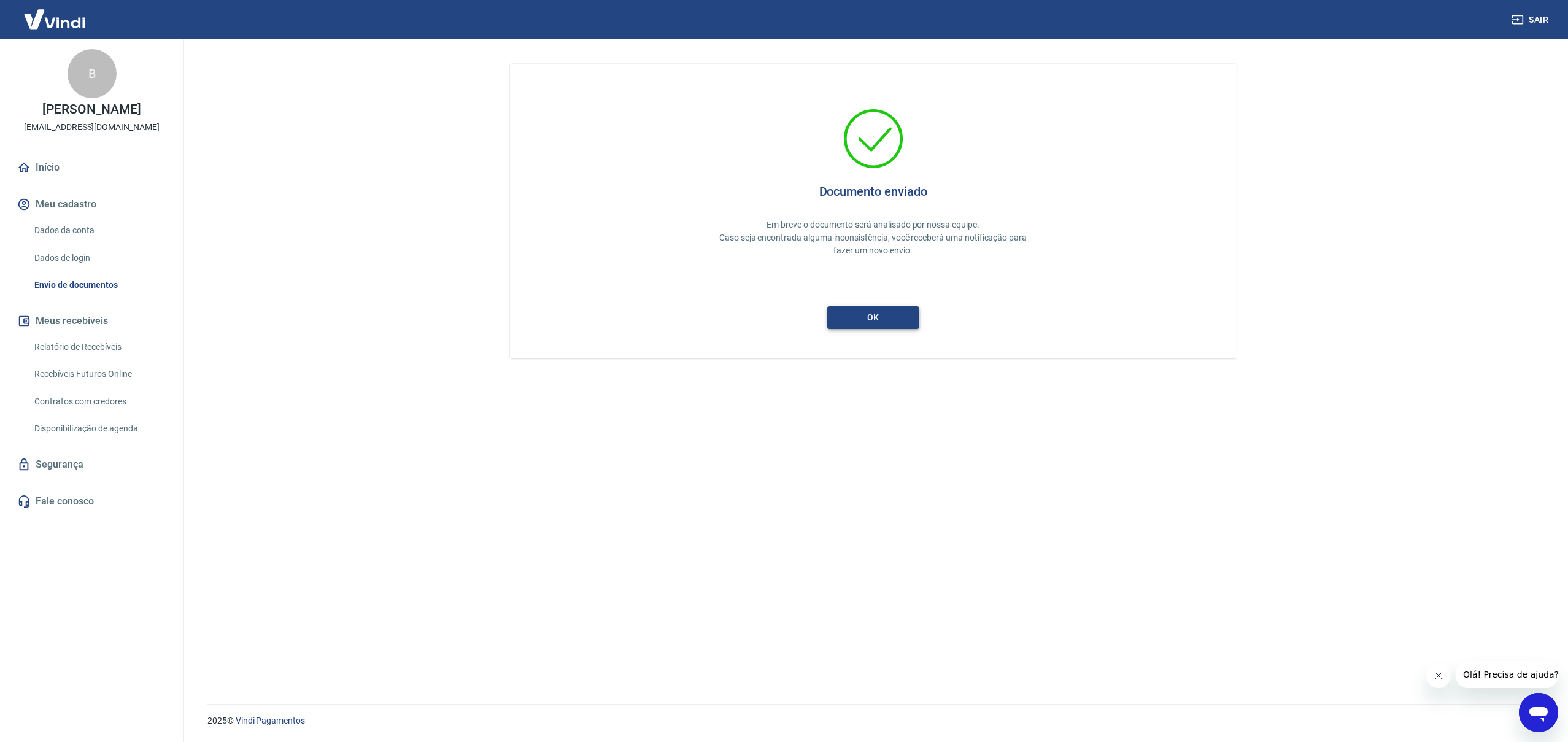
click at [893, 322] on button "ok" at bounding box center [873, 317] width 92 height 23
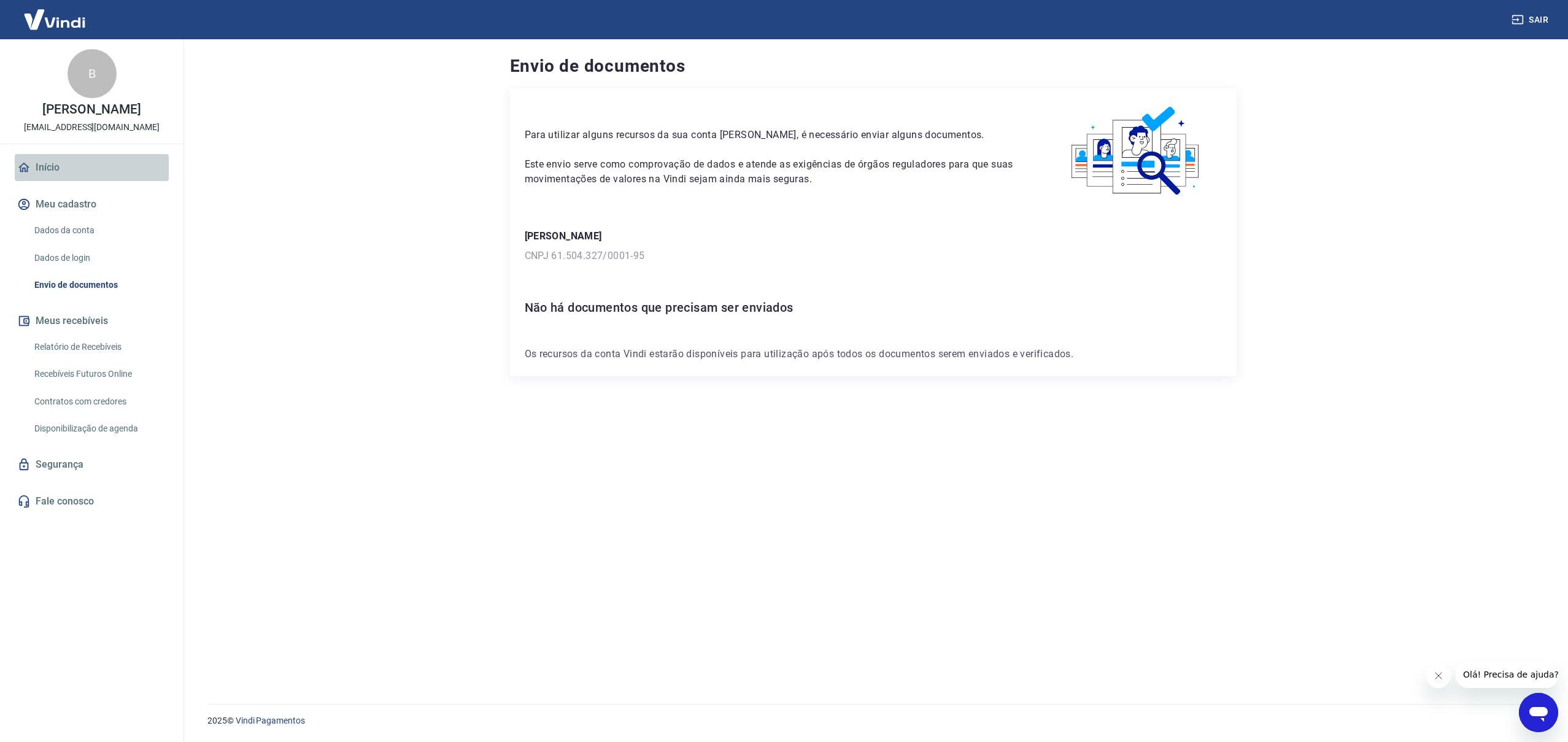
click at [52, 159] on link "Início" at bounding box center [92, 167] width 154 height 27
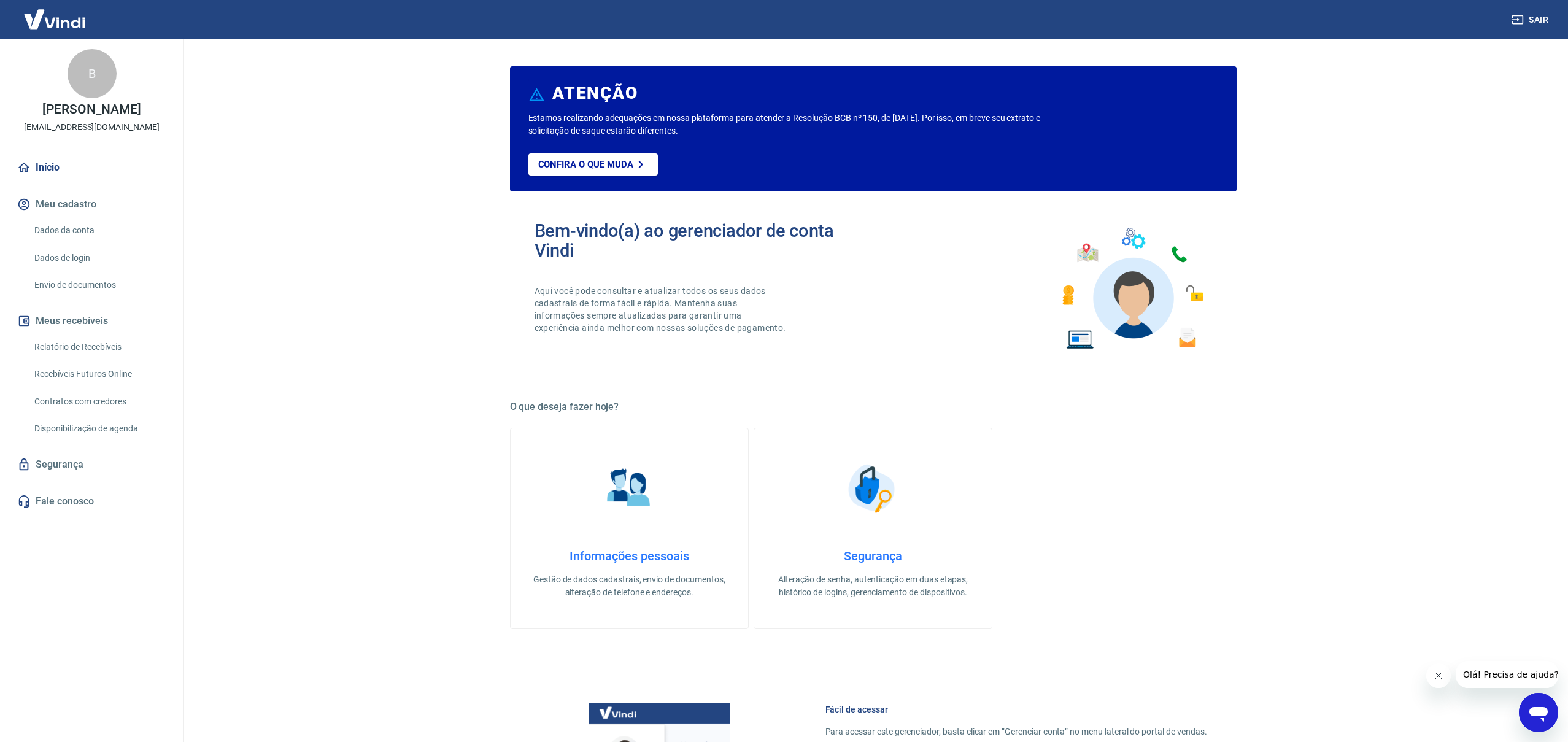
click at [66, 232] on link "Dados da conta" at bounding box center [99, 231] width 139 height 25
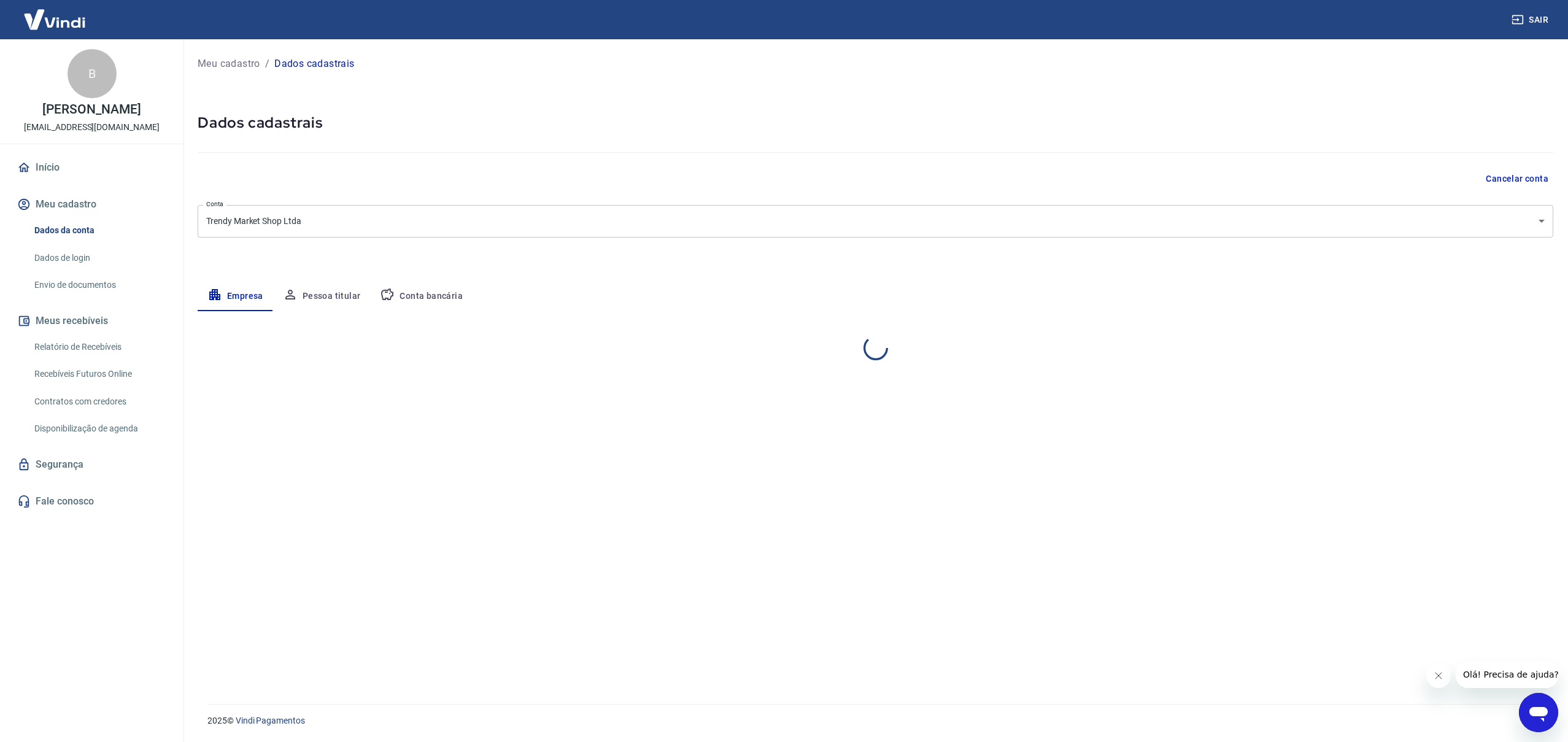
select select "SP"
select select "business"
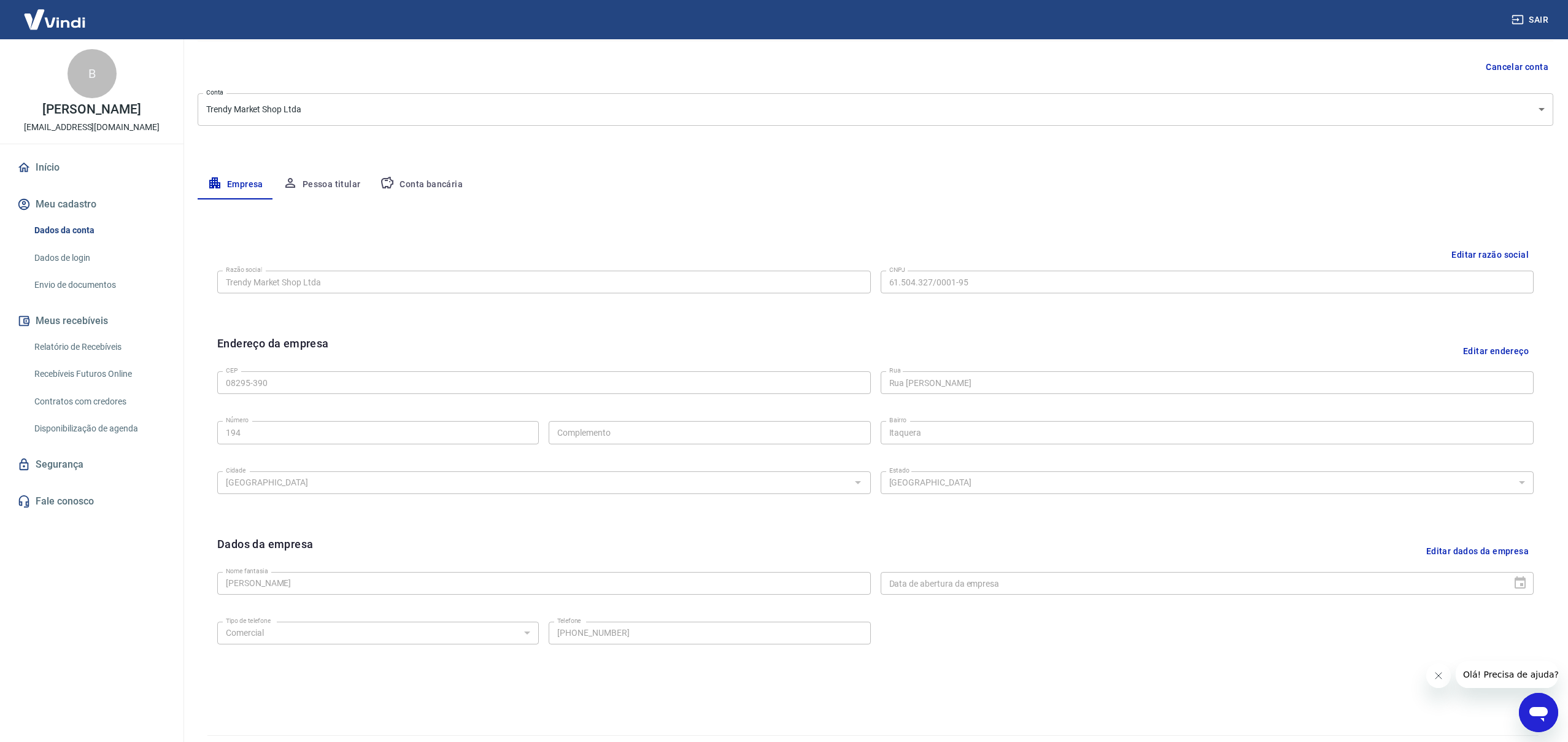
scroll to position [142, 0]
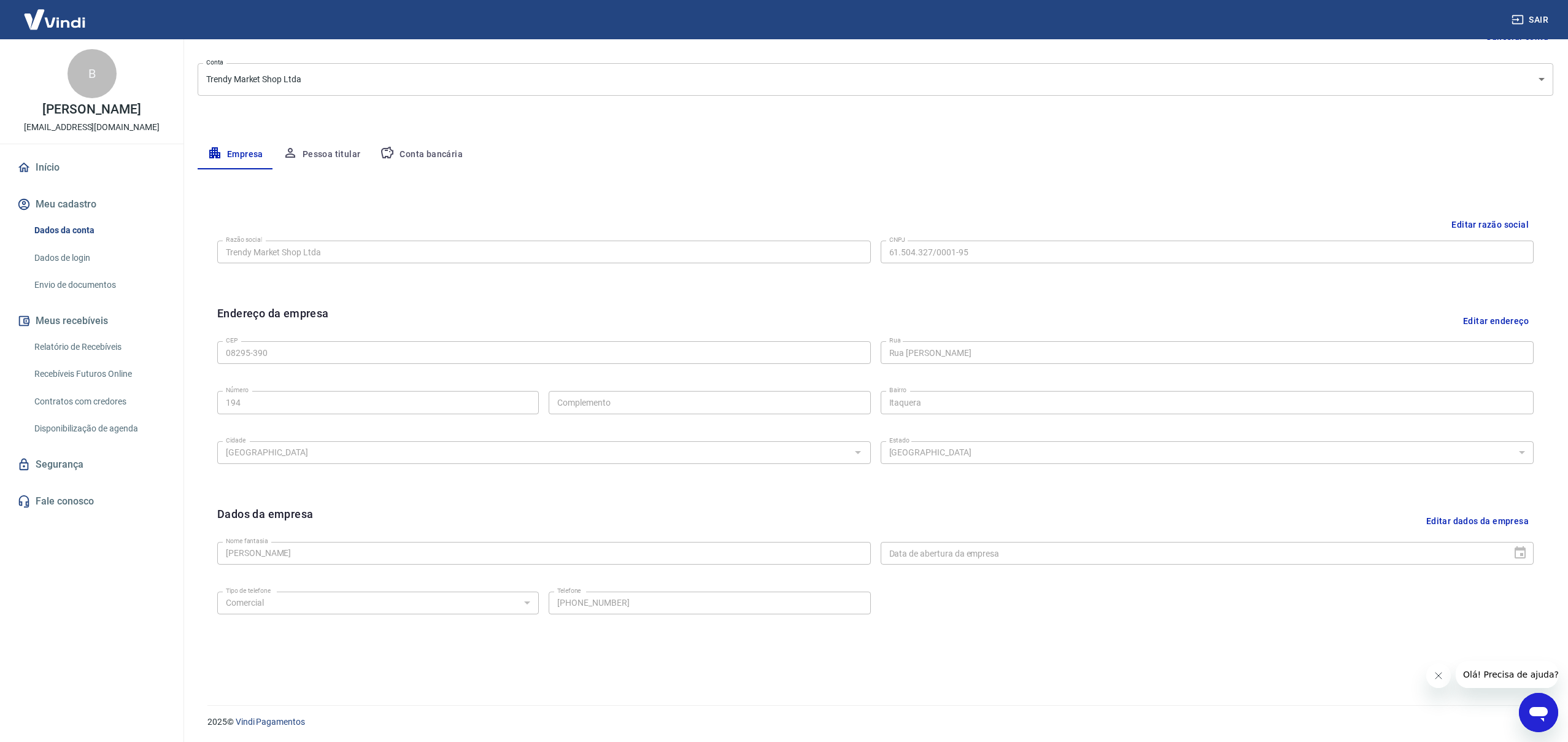
click at [422, 155] on button "Conta bancária" at bounding box center [421, 155] width 103 height 30
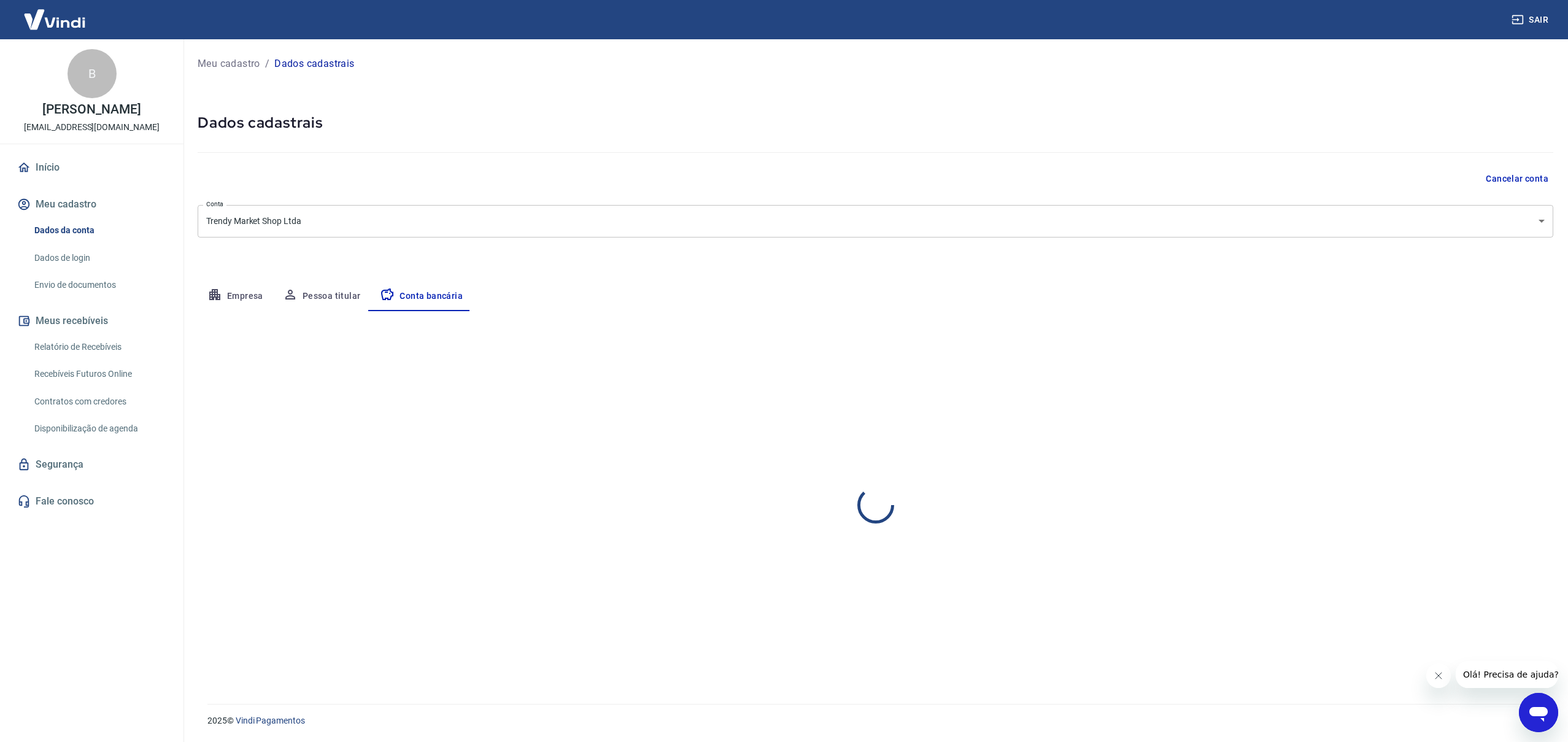
scroll to position [0, 0]
select select "1"
click at [334, 294] on button "Pessoa titular" at bounding box center [322, 297] width 97 height 30
click at [260, 296] on button "Empresa" at bounding box center [236, 297] width 75 height 30
select select "SP"
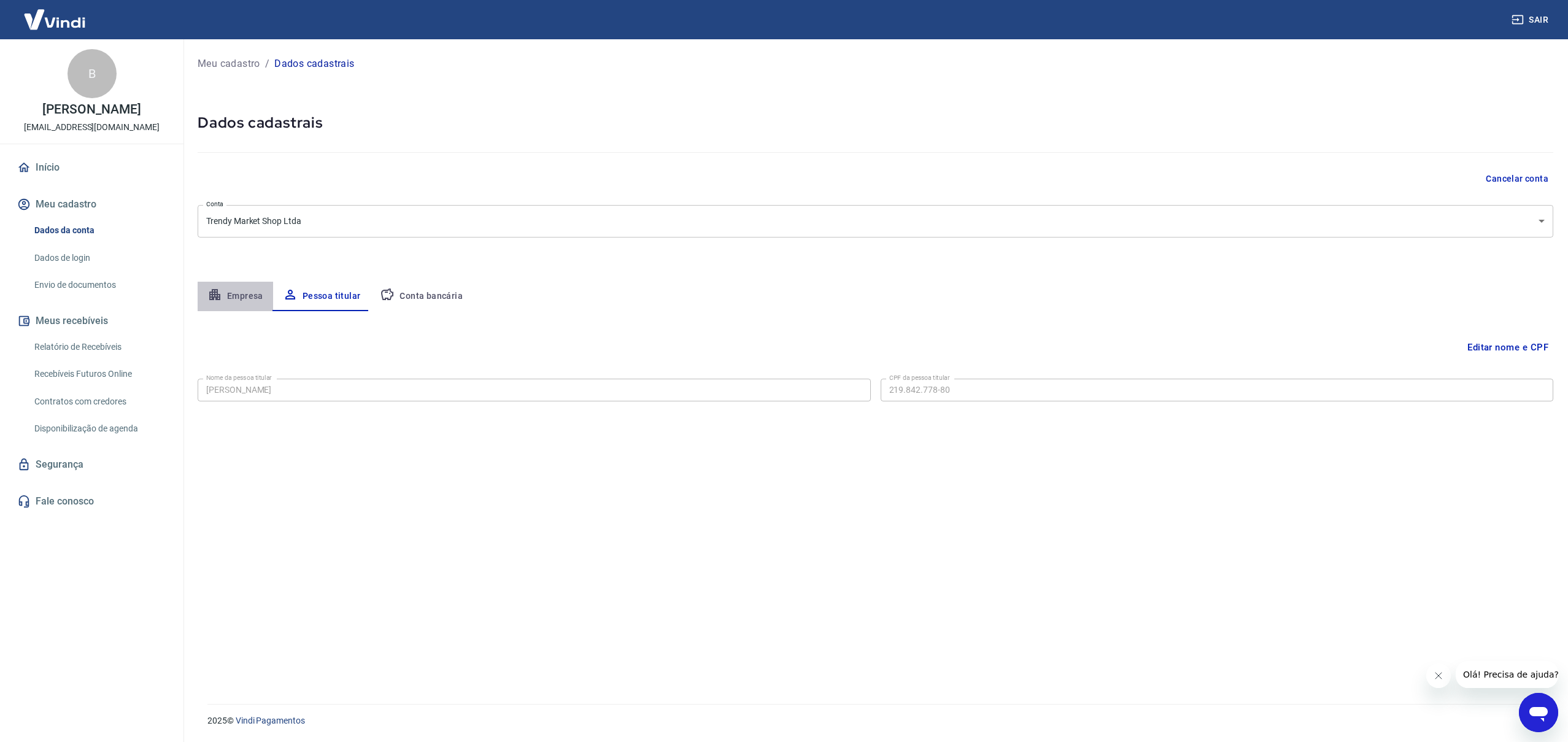
select select "business"
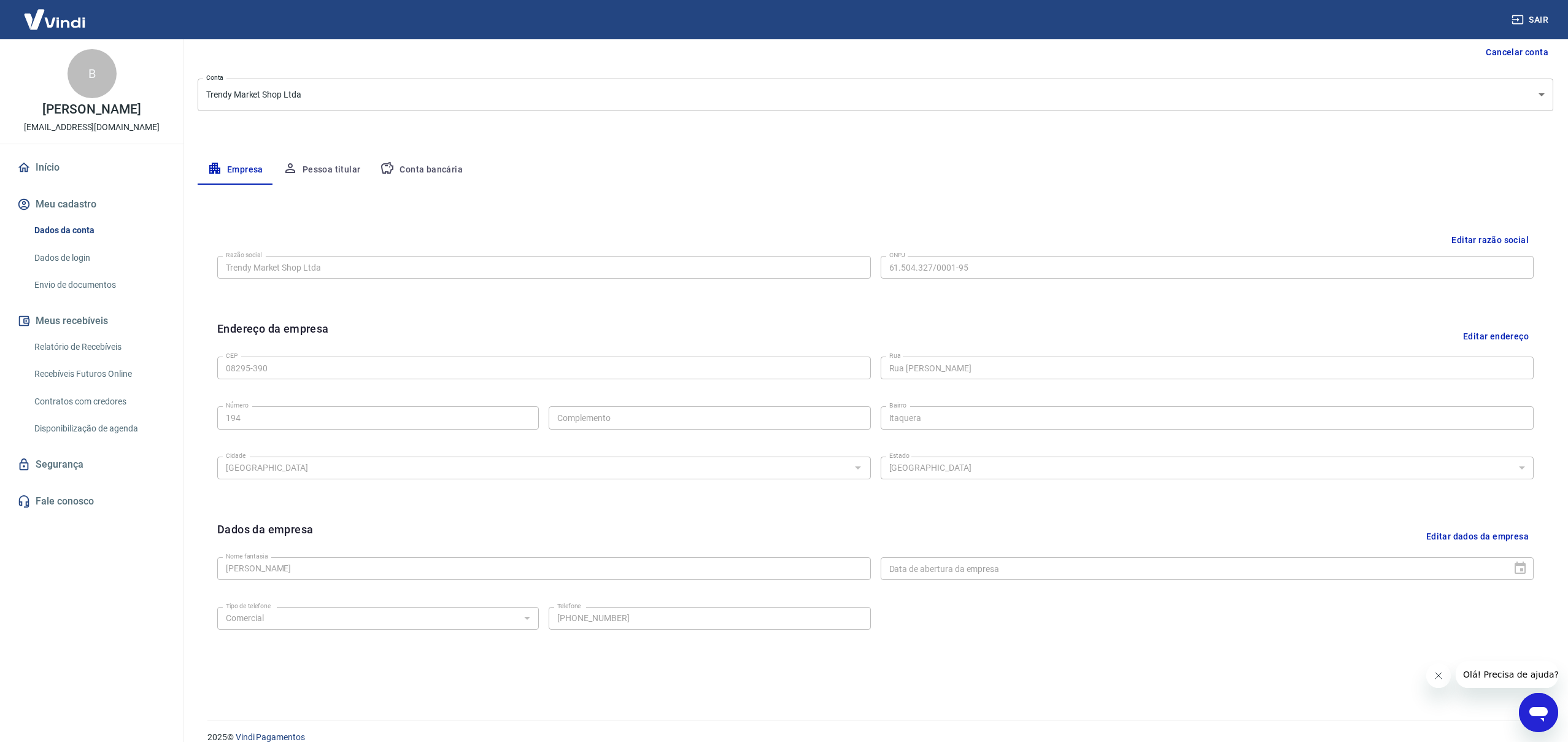
scroll to position [143, 0]
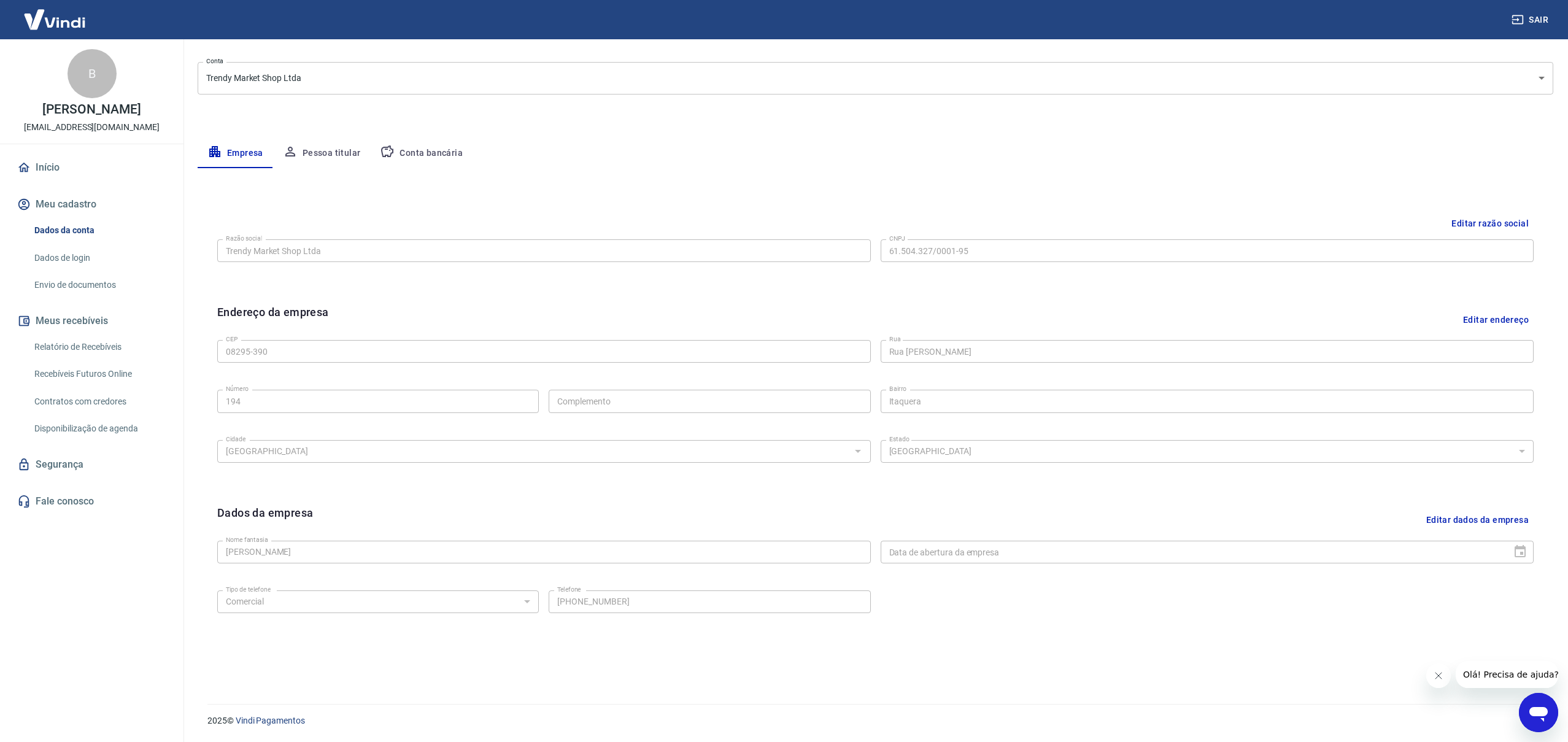
click at [41, 167] on link "Início" at bounding box center [92, 167] width 154 height 27
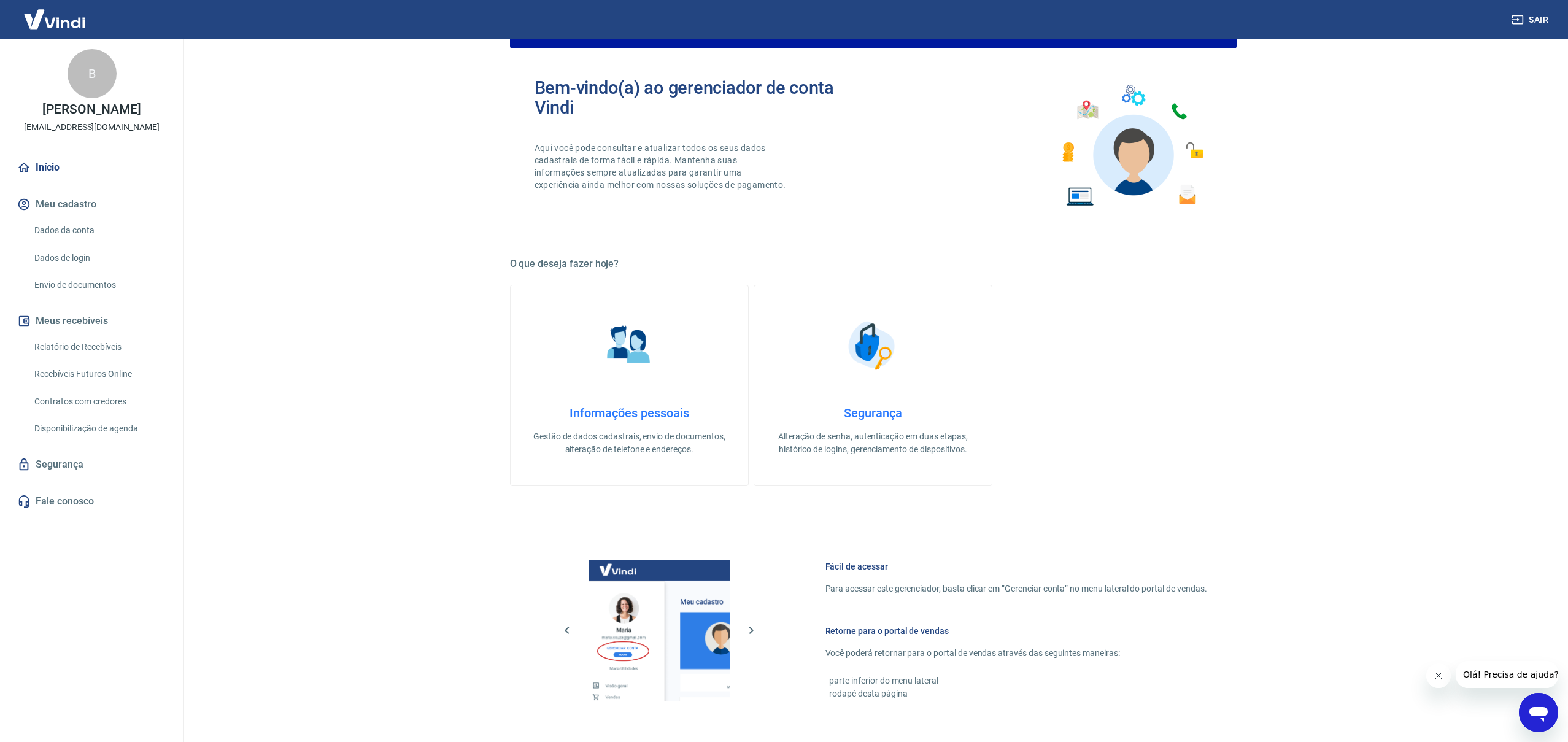
scroll to position [342, 0]
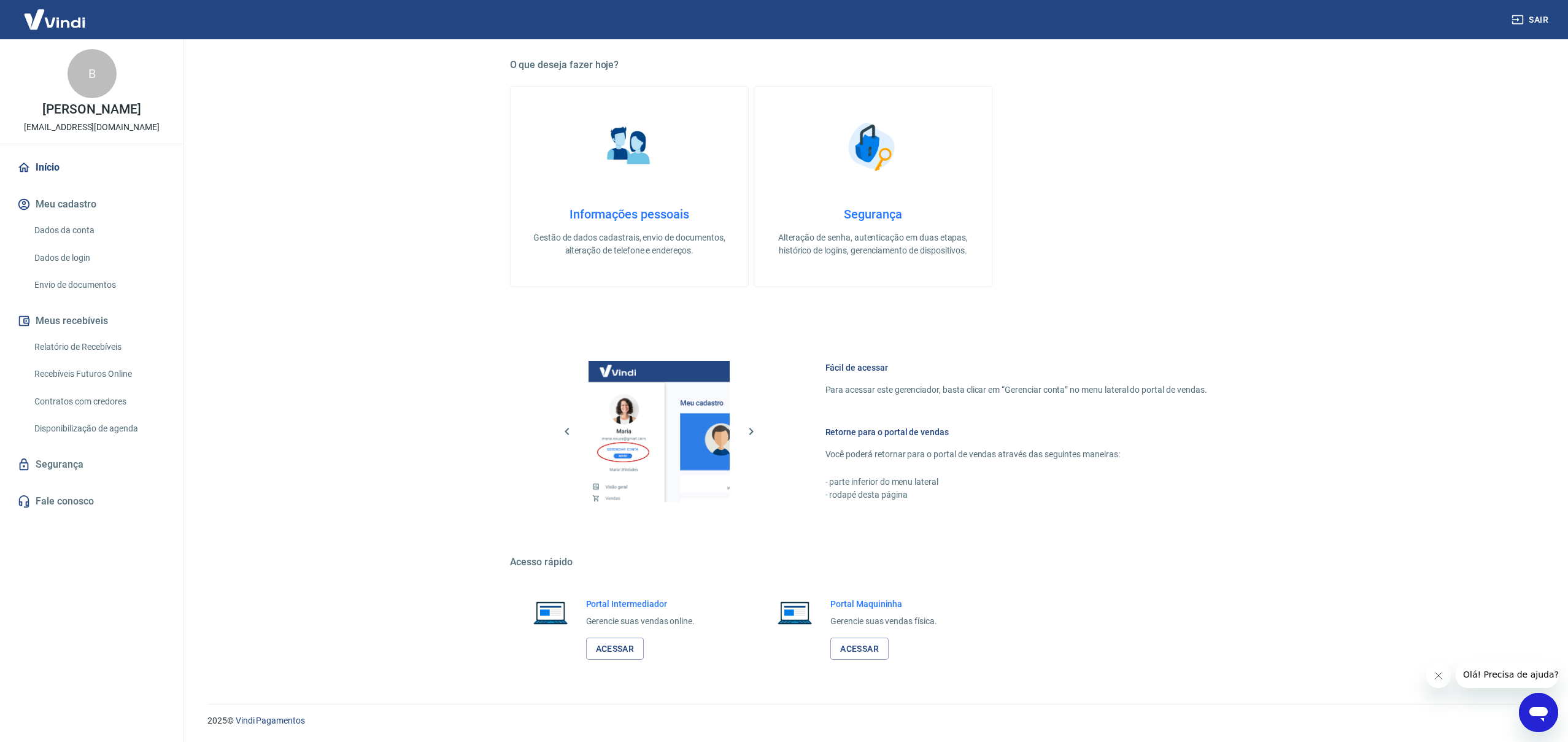
click at [853, 219] on h4 "Segurança" at bounding box center [873, 214] width 199 height 15
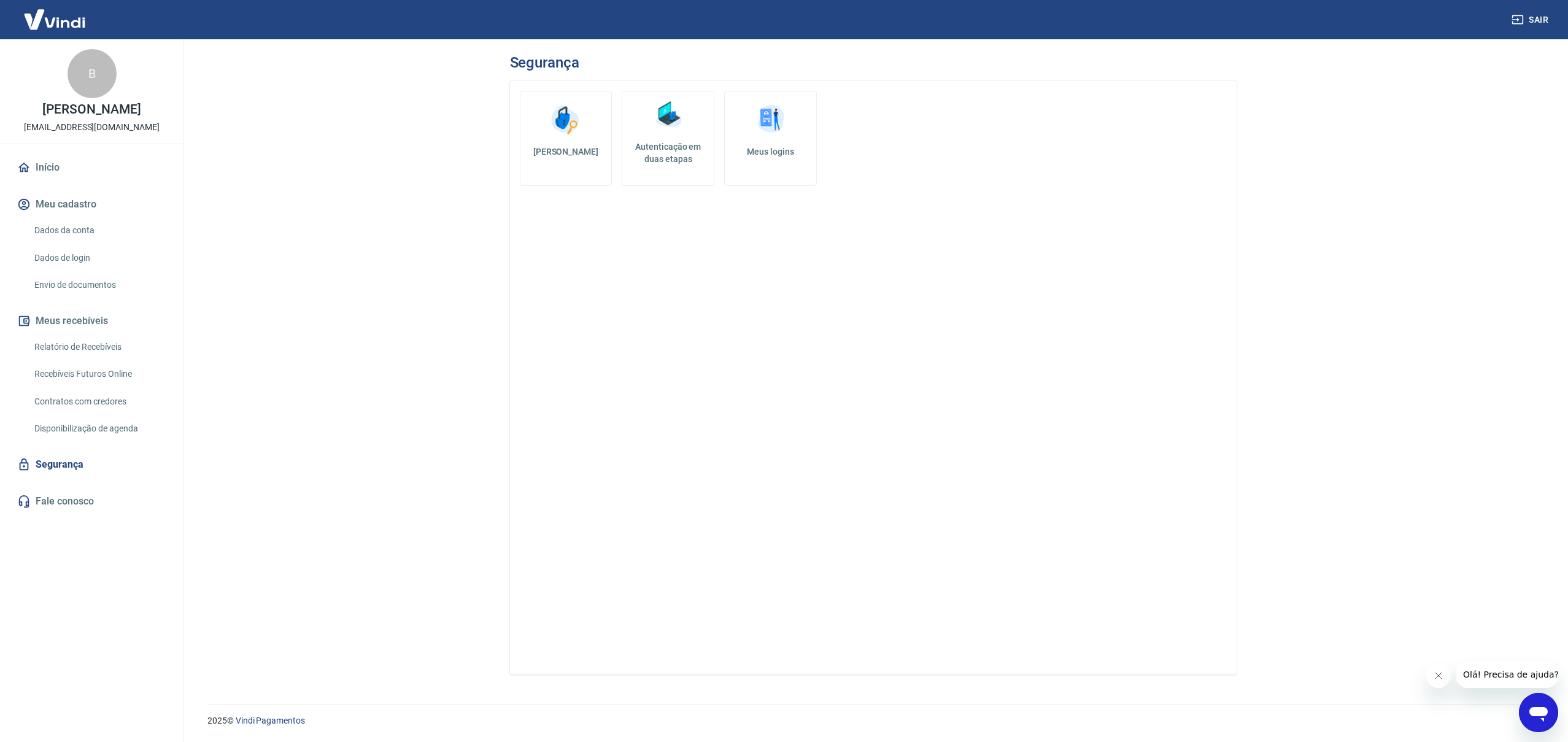
click at [46, 167] on link "Início" at bounding box center [92, 167] width 154 height 27
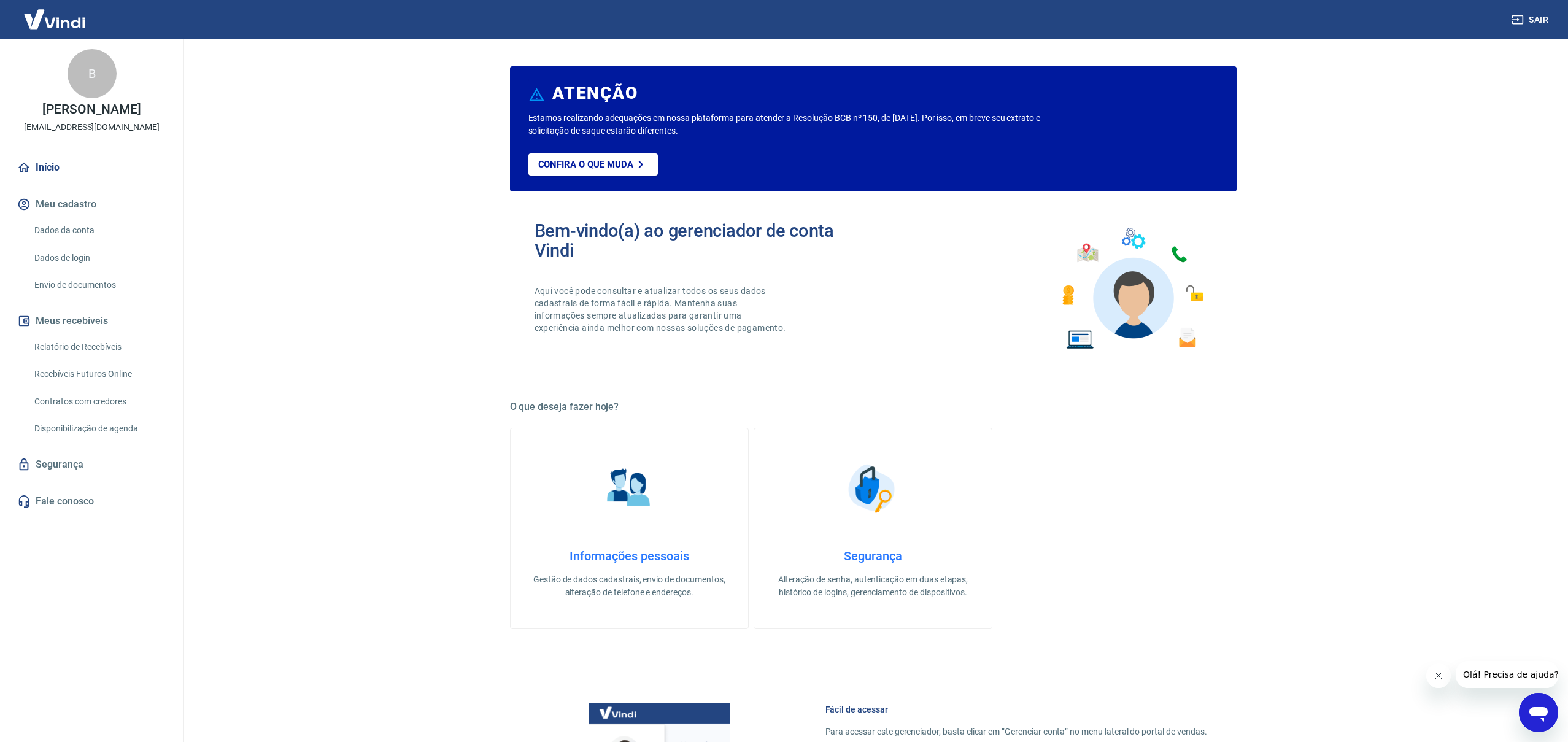
scroll to position [1, 0]
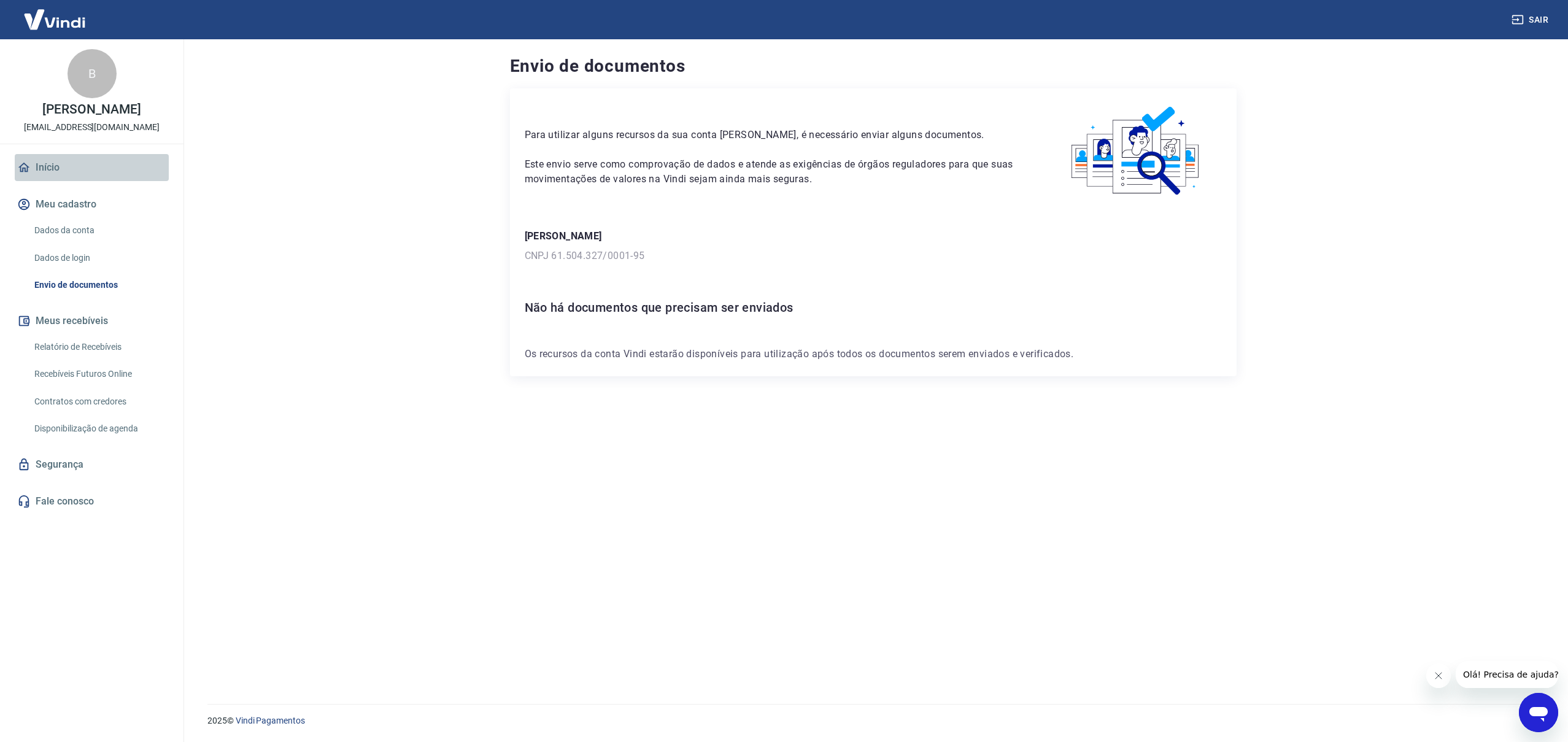
click at [51, 168] on link "Início" at bounding box center [92, 167] width 154 height 27
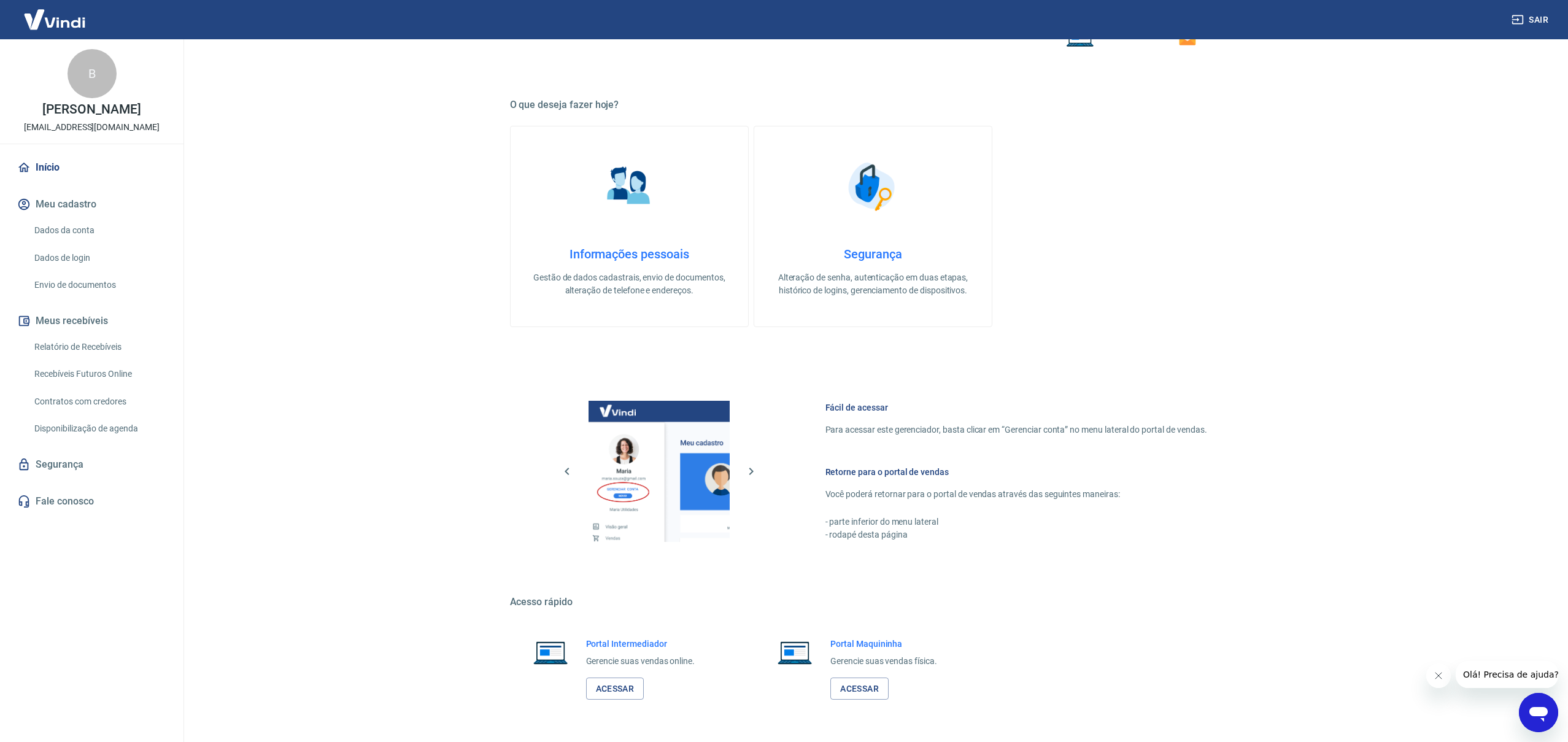
scroll to position [342, 0]
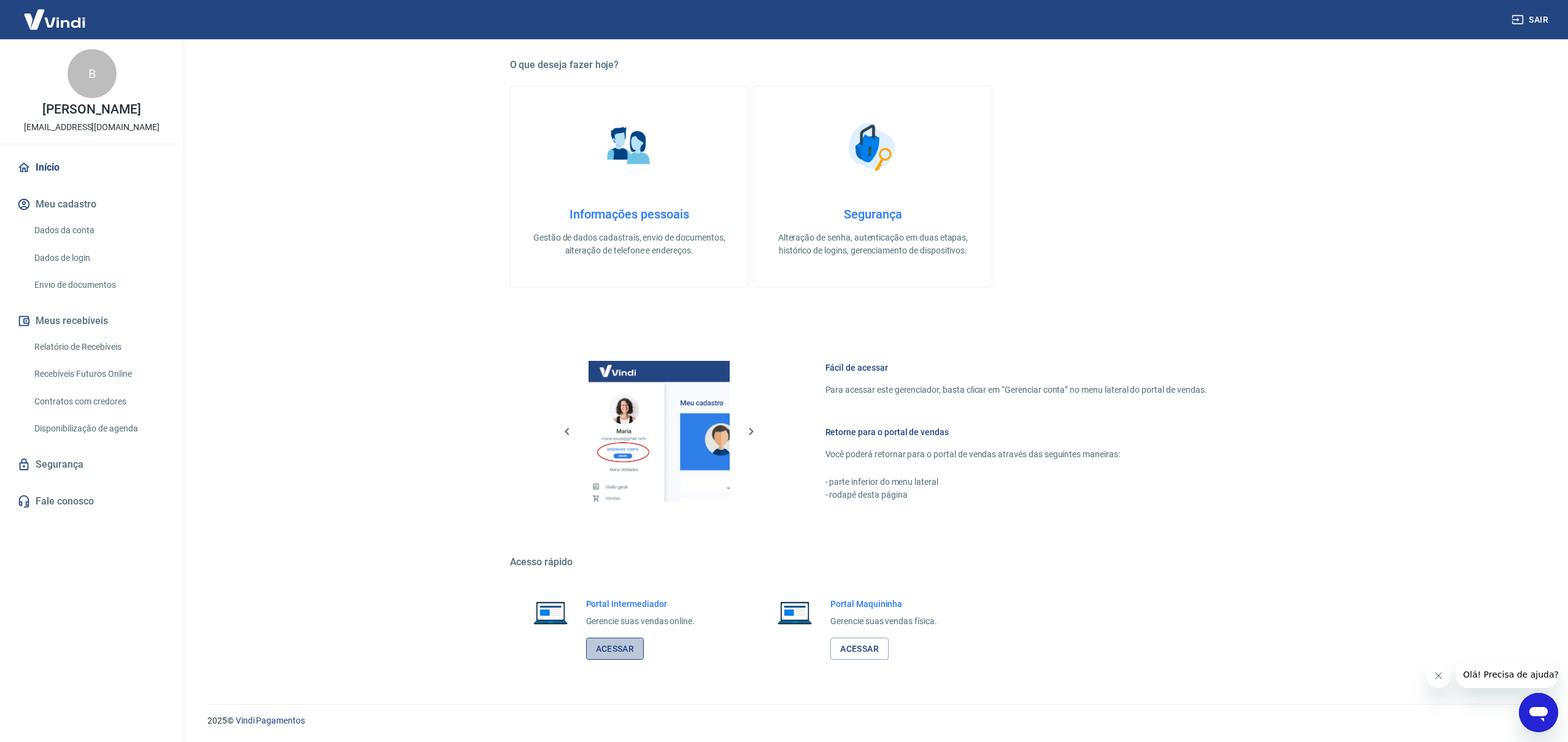
click at [612, 652] on link "Acessar" at bounding box center [616, 649] width 58 height 23
